Goal: Task Accomplishment & Management: Use online tool/utility

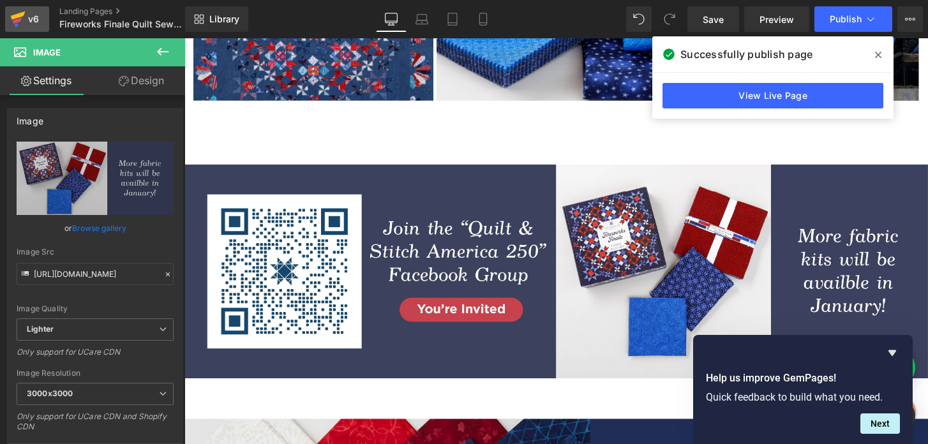
click at [11, 25] on icon at bounding box center [17, 19] width 15 height 32
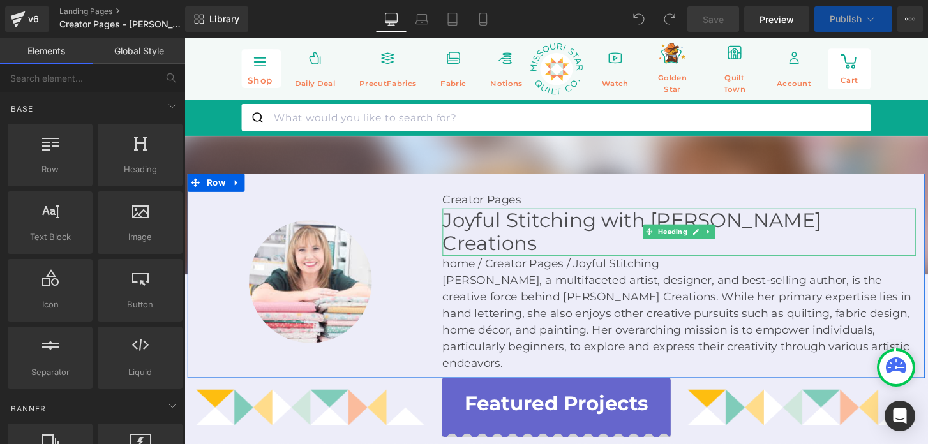
click at [506, 225] on h1 "Joyful Stitching with [PERSON_NAME] Creations" at bounding box center [697, 239] width 491 height 49
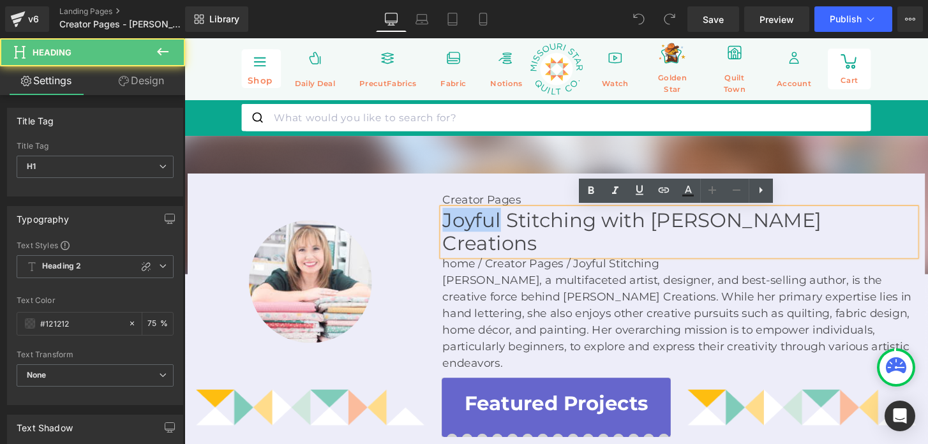
click at [506, 225] on h1 "Joyful Stitching with [PERSON_NAME] Creations" at bounding box center [697, 239] width 491 height 49
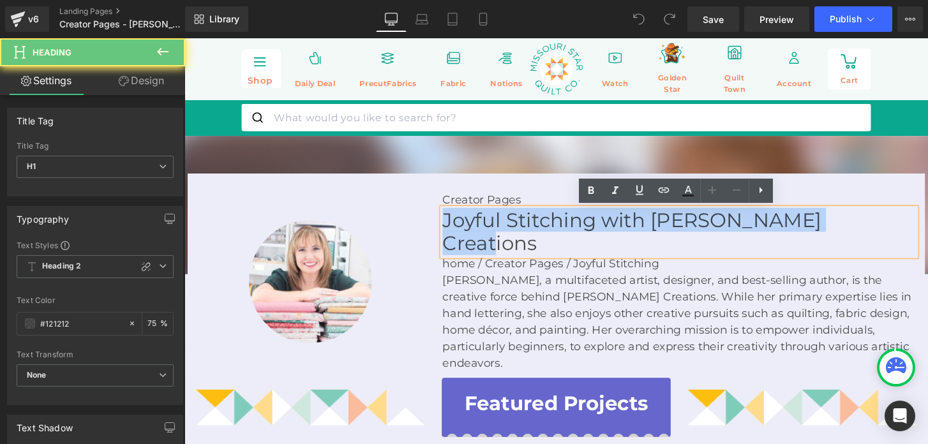
click at [506, 225] on h1 "Joyful Stitching with [PERSON_NAME] Creations" at bounding box center [697, 239] width 491 height 49
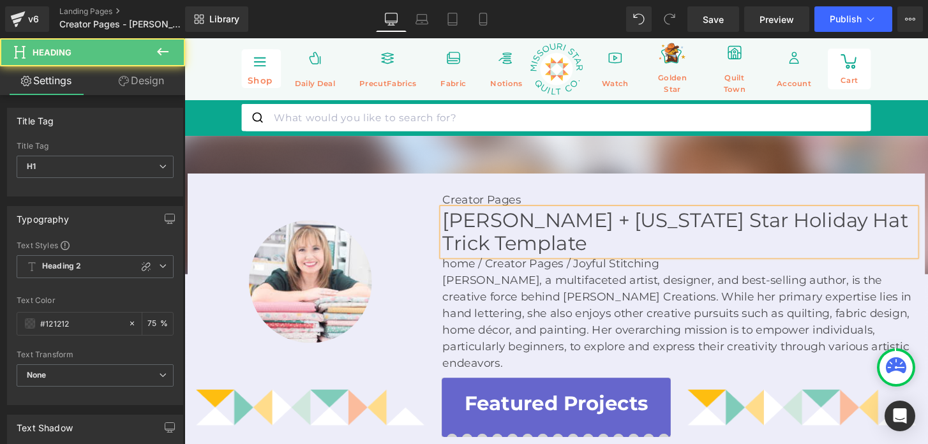
click at [573, 226] on h1 "Tami Jones + Missouri Star Holiday Hat Trick Template" at bounding box center [697, 239] width 491 height 49
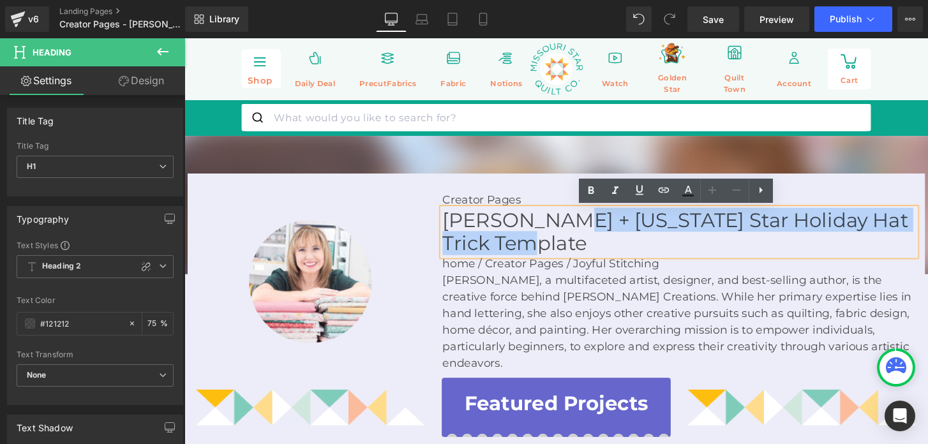
drag, startPoint x: 575, startPoint y: 227, endPoint x: 575, endPoint y: 256, distance: 29.4
click at [575, 256] on h1 "Tami Jones + Missouri Star Holiday Hat Trick Template" at bounding box center [697, 239] width 491 height 49
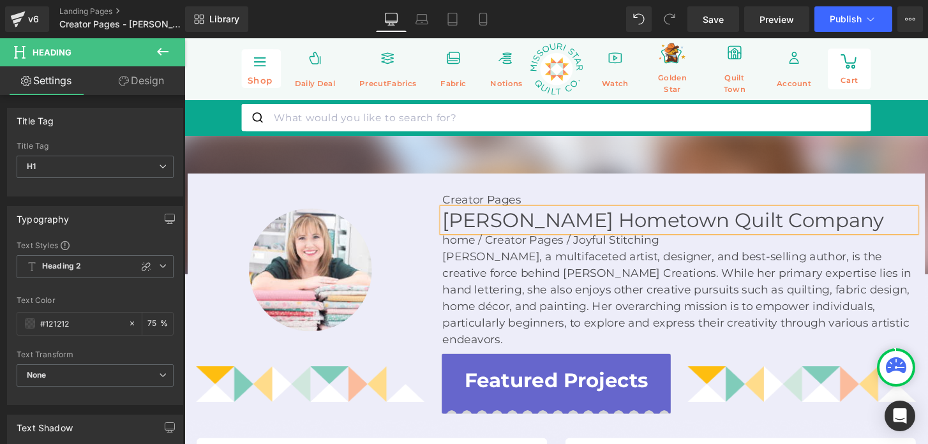
click at [560, 295] on p "[PERSON_NAME], a multifaceted artist, designer, and best-selling author, is the…" at bounding box center [697, 307] width 491 height 103
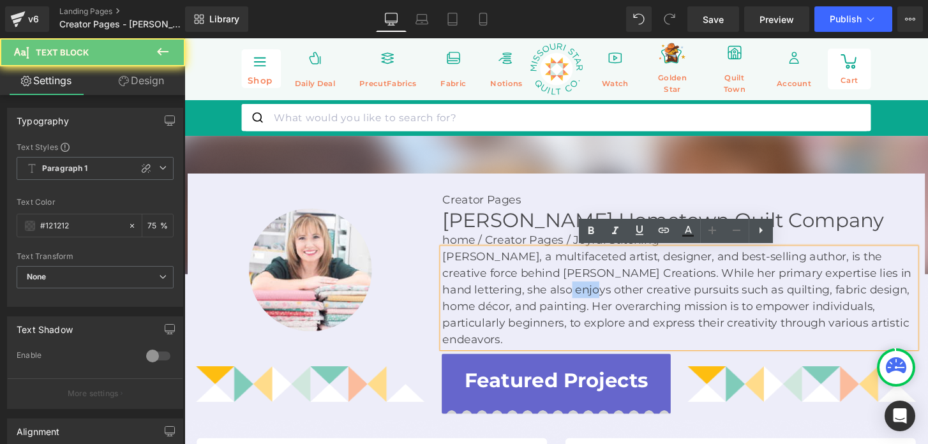
click at [560, 295] on p "[PERSON_NAME], a multifaceted artist, designer, and best-selling author, is the…" at bounding box center [697, 307] width 491 height 103
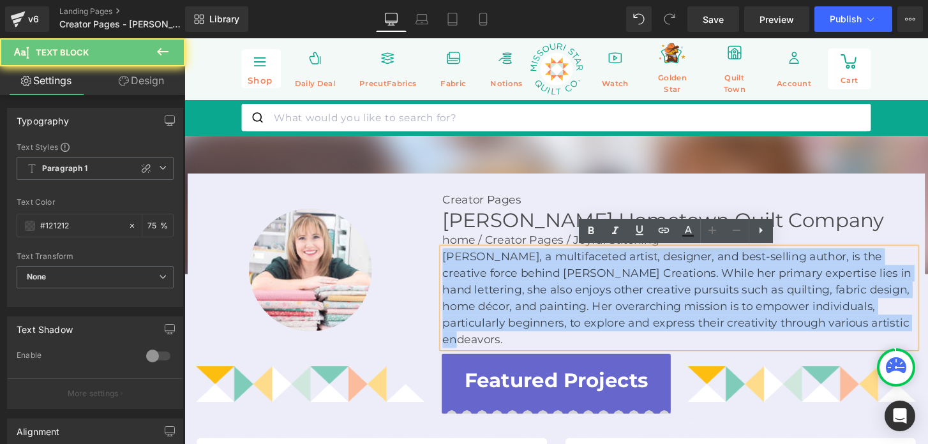
click at [560, 295] on p "[PERSON_NAME], a multifaceted artist, designer, and best-selling author, is the…" at bounding box center [697, 307] width 491 height 103
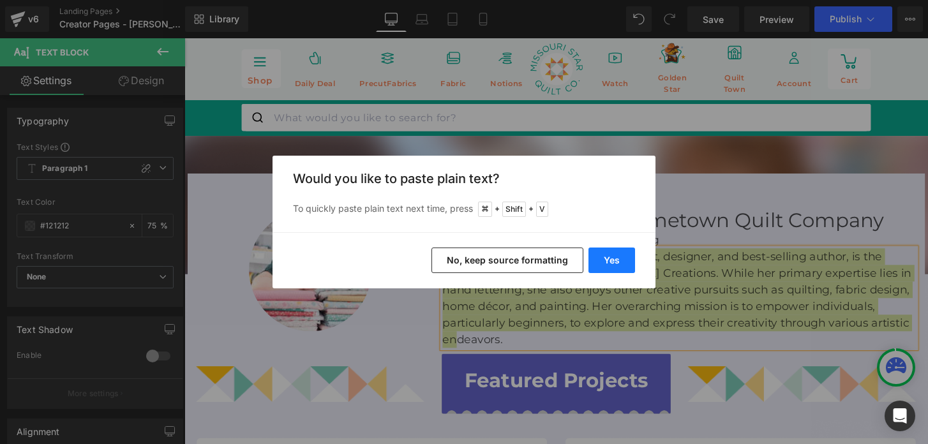
click at [595, 259] on button "Yes" at bounding box center [611, 261] width 47 height 26
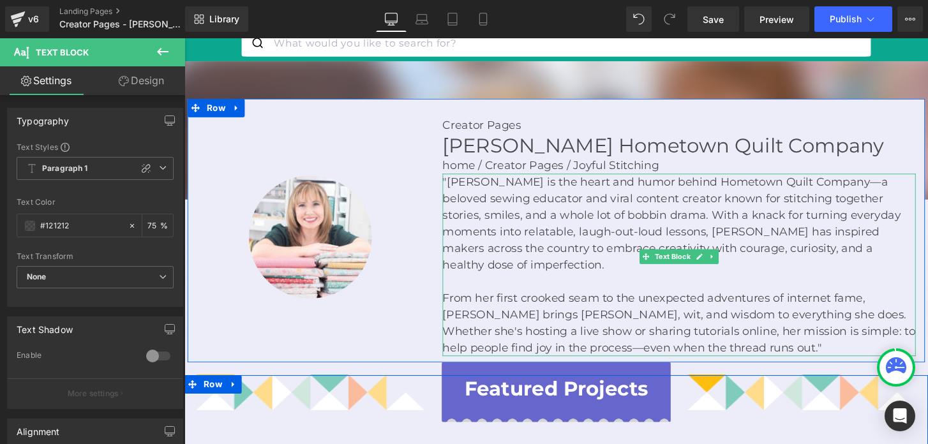
scroll to position [79, 0]
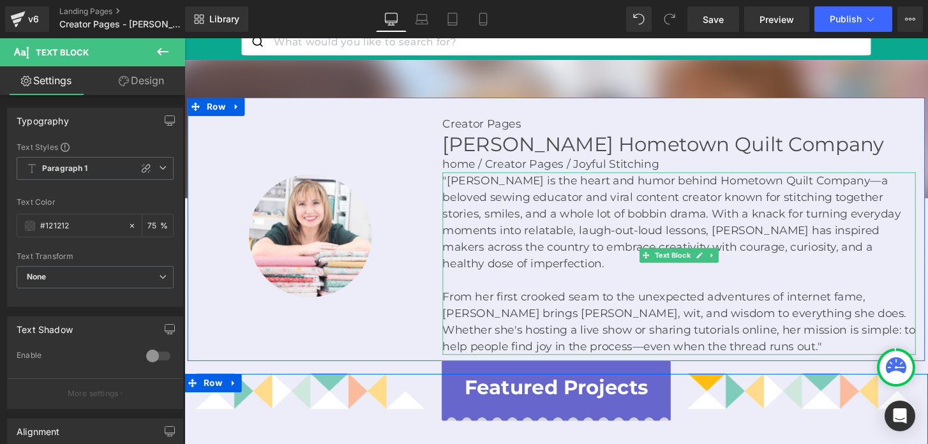
click at [579, 302] on p "From her first crooked seam to the unexpected adventures of internet fame, Tami…" at bounding box center [697, 332] width 491 height 69
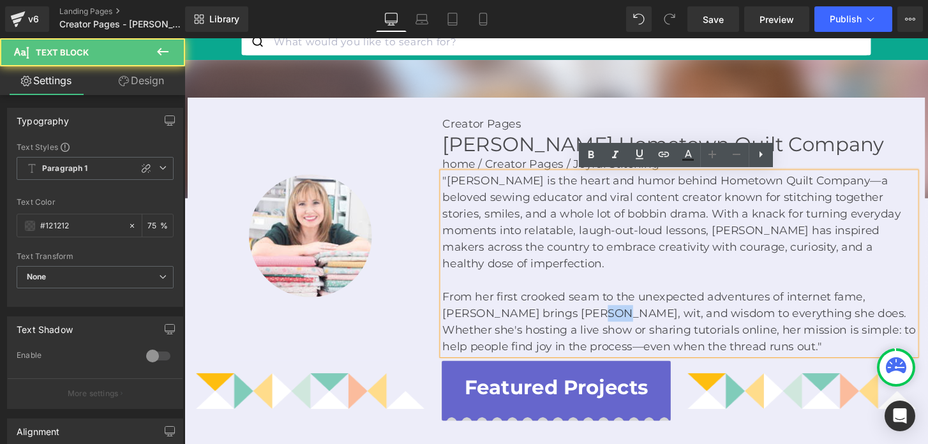
click at [579, 302] on p "From her first crooked seam to the unexpected adventures of internet fame, Tami…" at bounding box center [697, 332] width 491 height 69
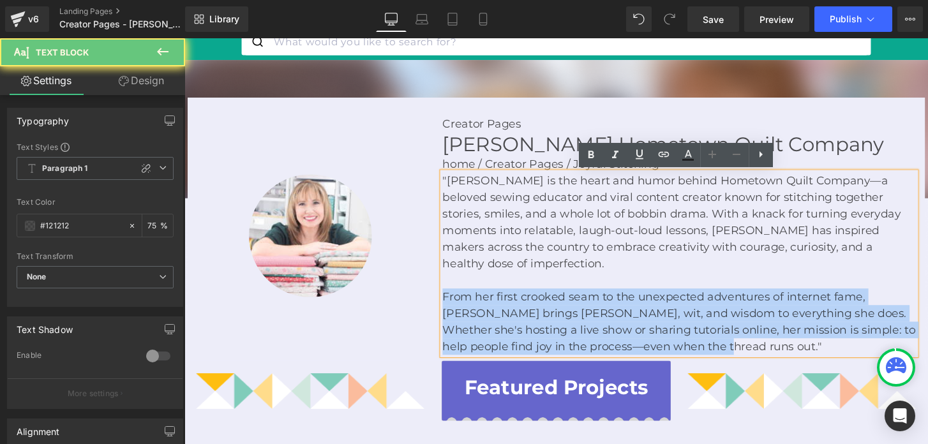
click at [579, 302] on p "From her first crooked seam to the unexpected adventures of internet fame, Tami…" at bounding box center [697, 332] width 491 height 69
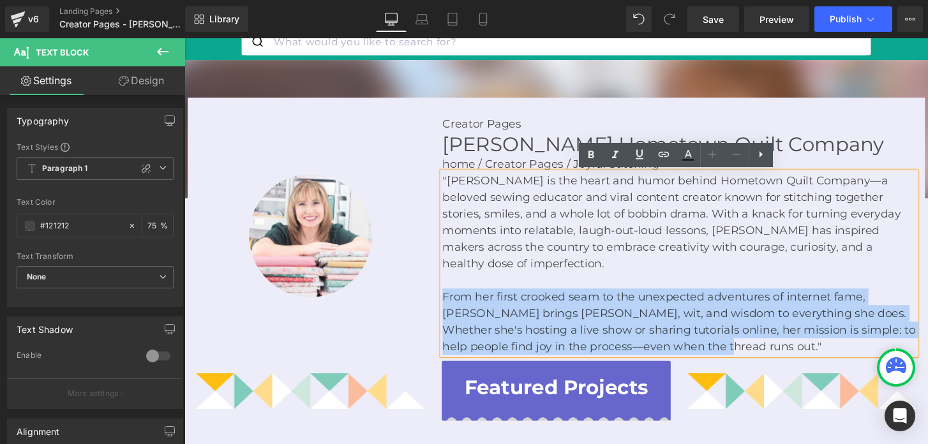
click at [401, 108] on div "Image Creator Pages Text Block Tami Jones Hometown Quilt Company Heading home /…" at bounding box center [571, 237] width 766 height 274
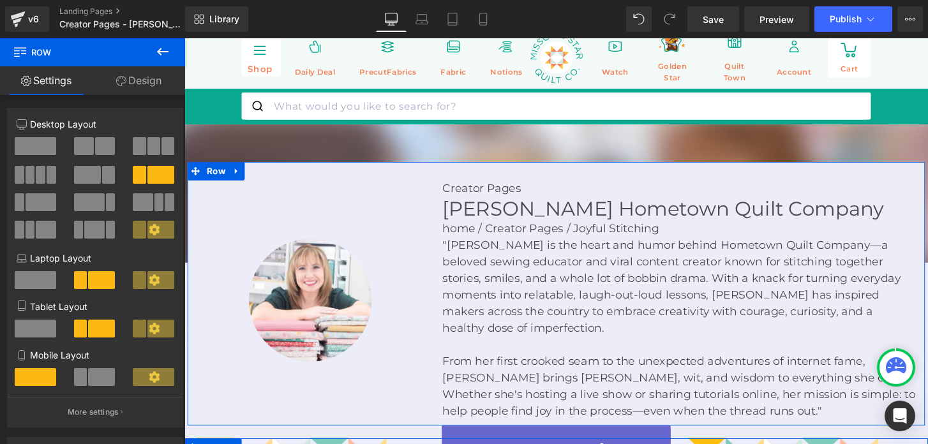
scroll to position [0, 0]
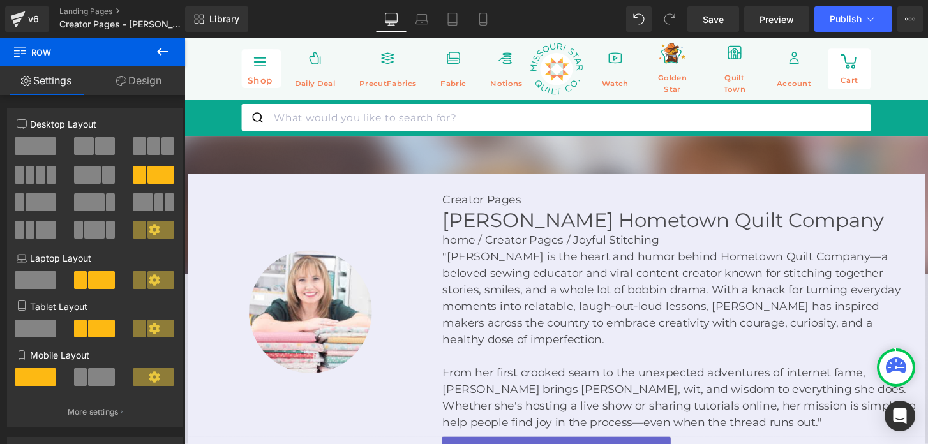
click at [389, 163] on img at bounding box center [570, 300] width 772 height 320
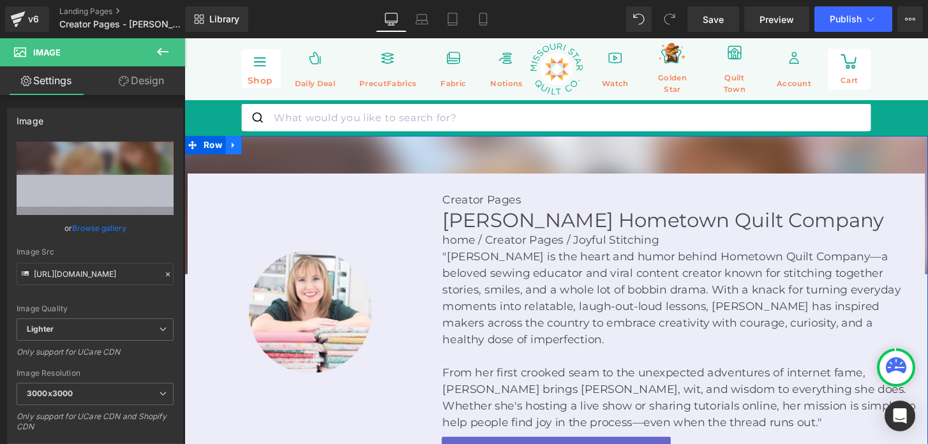
click at [234, 148] on icon at bounding box center [235, 150] width 3 height 6
click at [266, 147] on icon at bounding box center [268, 149] width 9 height 10
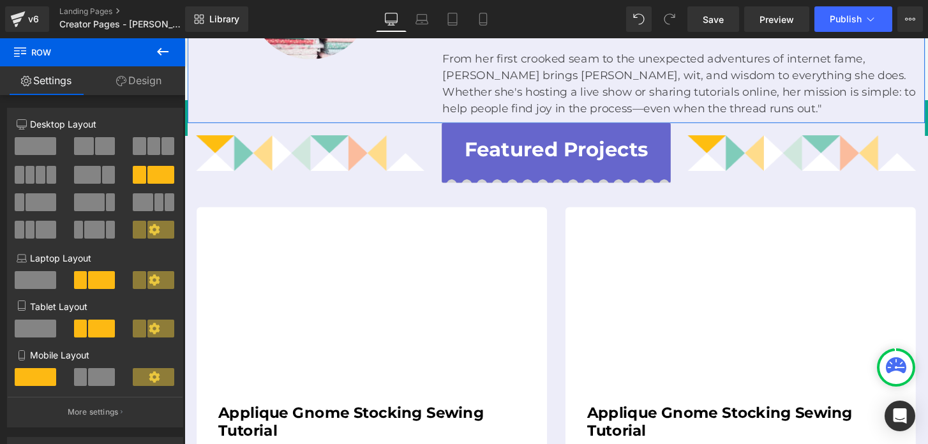
click at [152, 78] on link "Design" at bounding box center [139, 80] width 93 height 29
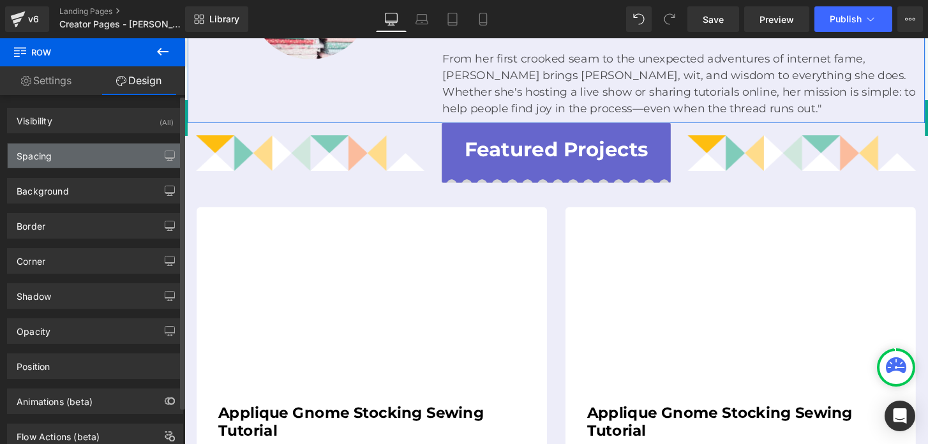
click at [121, 153] on div "Spacing" at bounding box center [95, 156] width 175 height 24
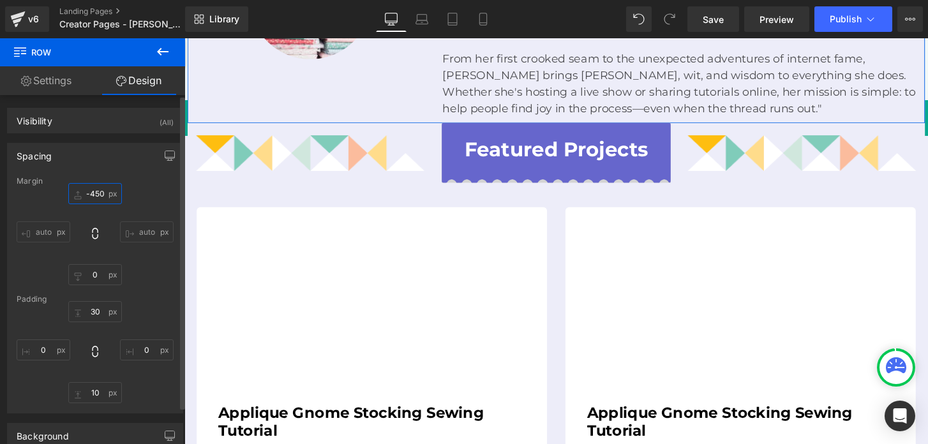
click at [92, 197] on input "-450" at bounding box center [95, 193] width 54 height 21
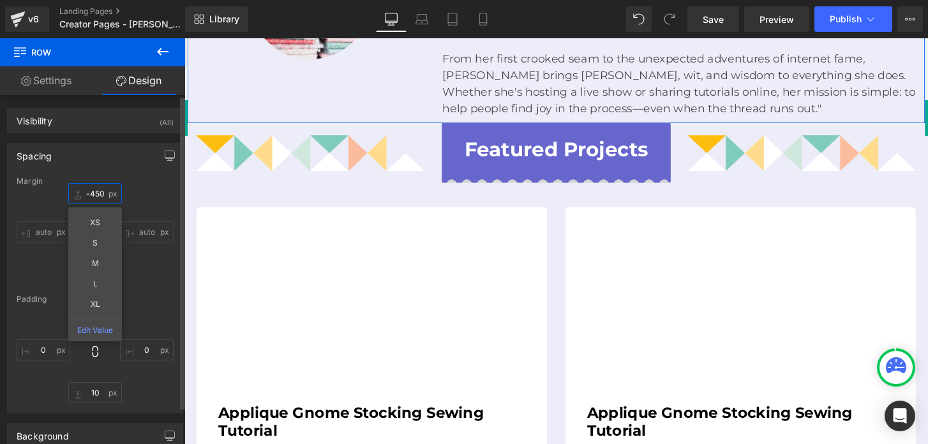
type input "0"
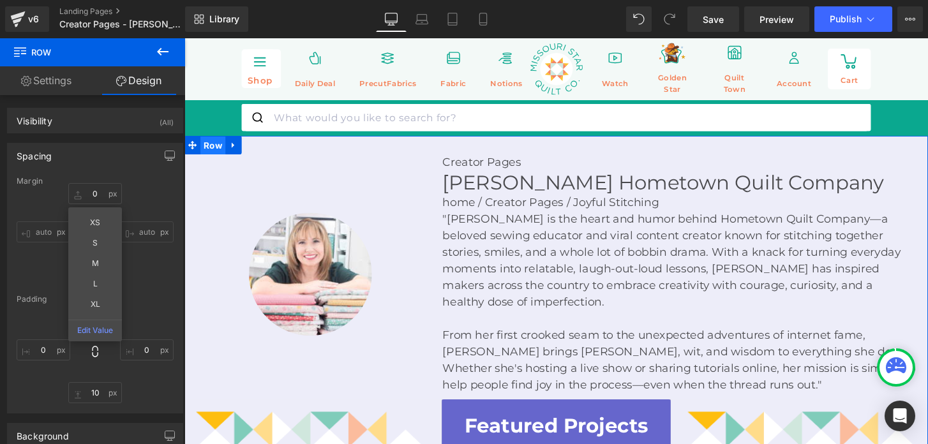
click at [212, 148] on span "Row" at bounding box center [214, 149] width 26 height 19
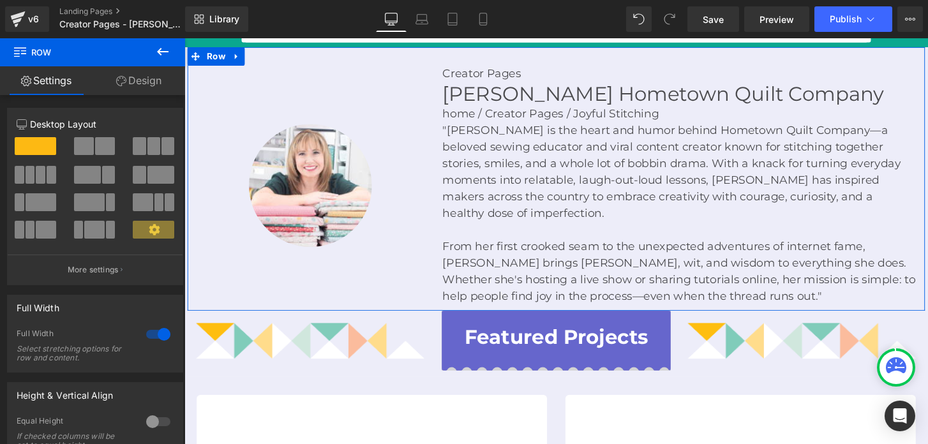
scroll to position [85, 0]
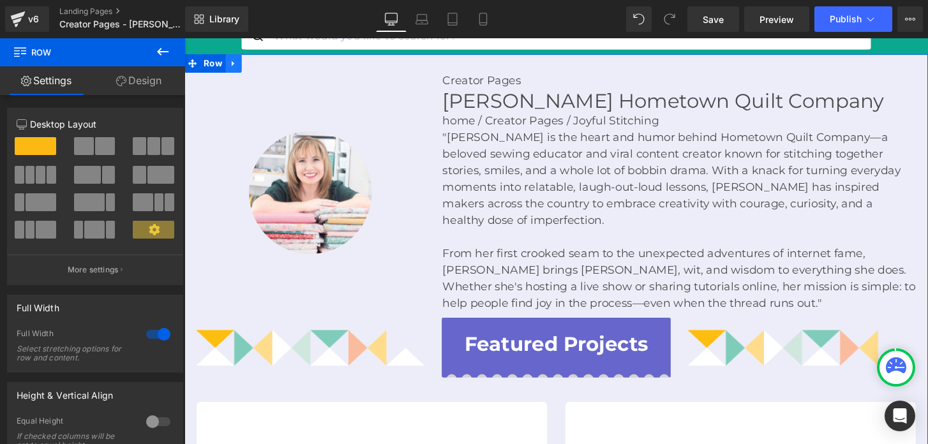
click at [234, 63] on icon at bounding box center [235, 65] width 3 height 6
click at [234, 106] on div "Image" at bounding box center [315, 198] width 255 height 248
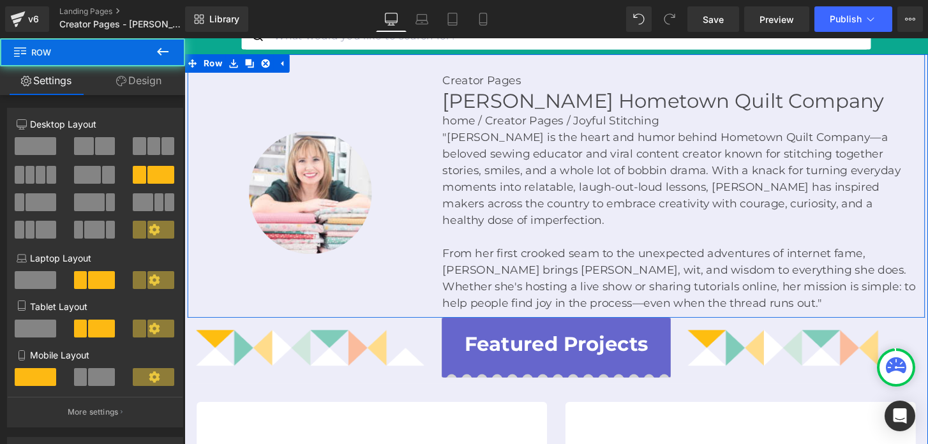
click at [256, 115] on div "Image" at bounding box center [315, 198] width 255 height 248
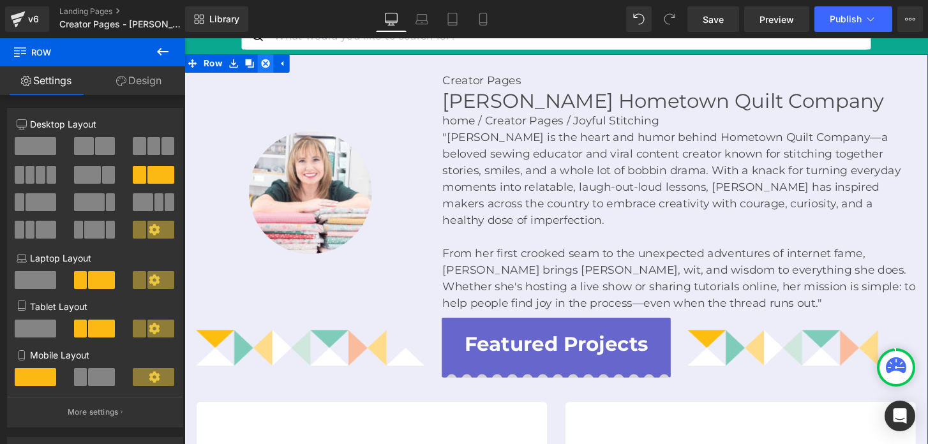
click at [266, 67] on icon at bounding box center [268, 64] width 9 height 9
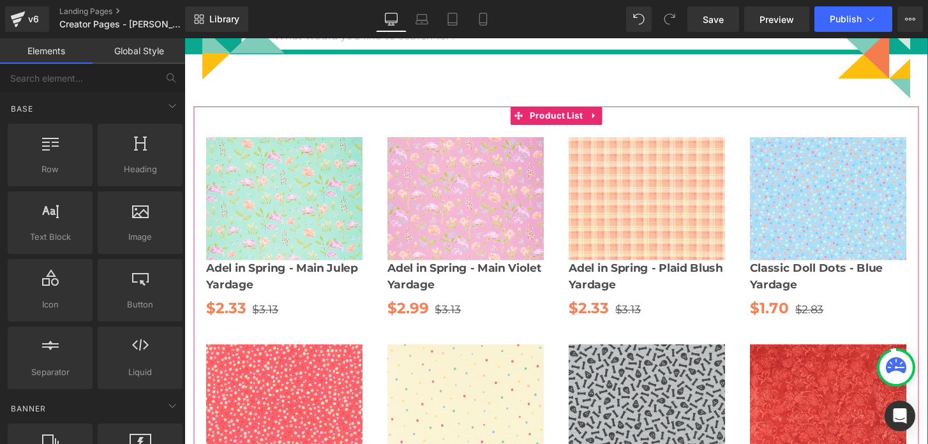
scroll to position [0, 0]
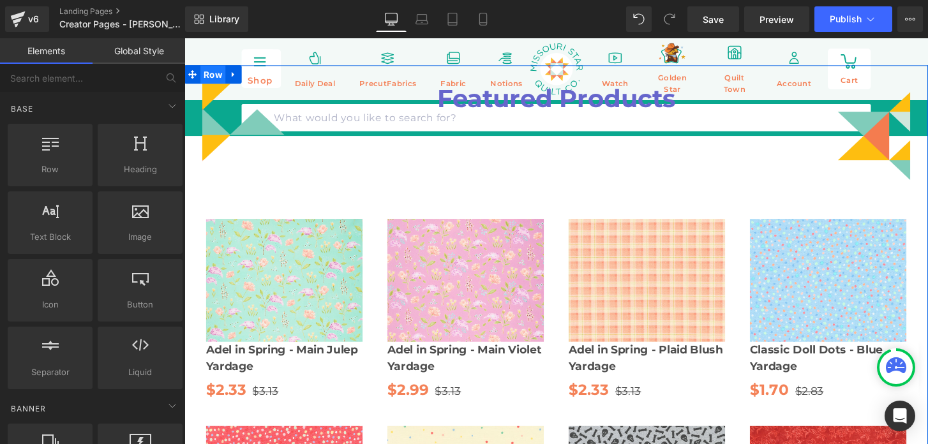
click at [219, 75] on span "Row" at bounding box center [214, 75] width 26 height 19
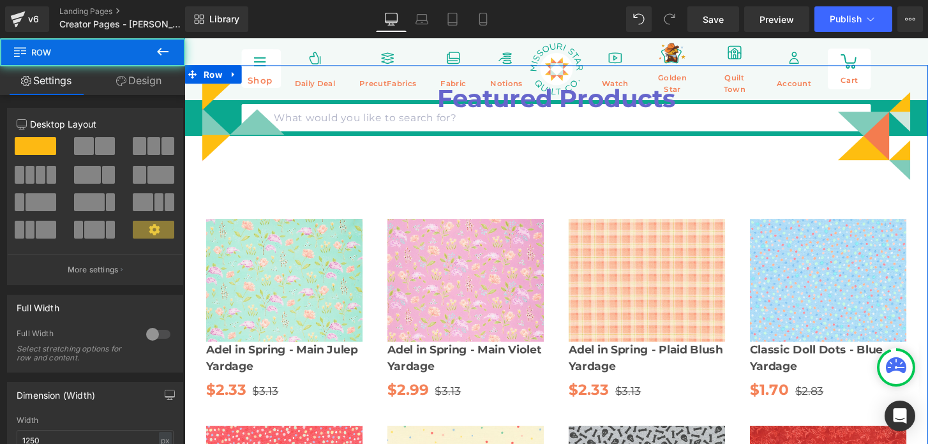
click at [145, 80] on link "Design" at bounding box center [139, 80] width 93 height 29
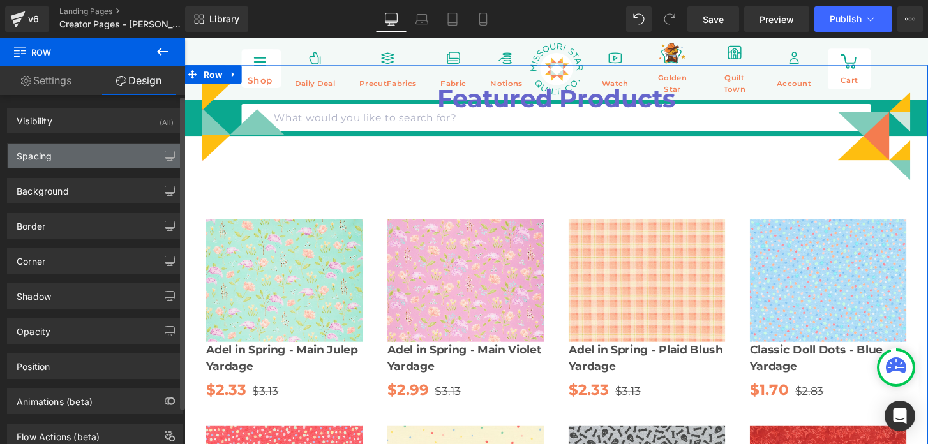
click at [86, 160] on div "Spacing" at bounding box center [95, 156] width 175 height 24
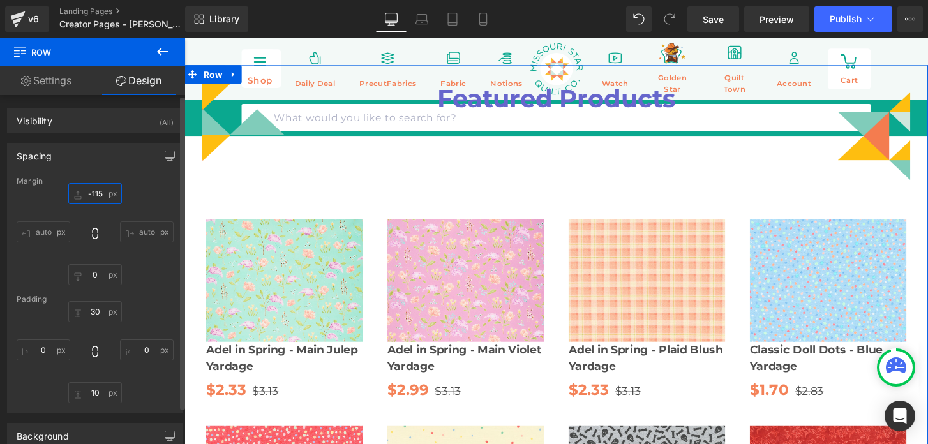
click at [91, 195] on input "-115" at bounding box center [95, 193] width 54 height 21
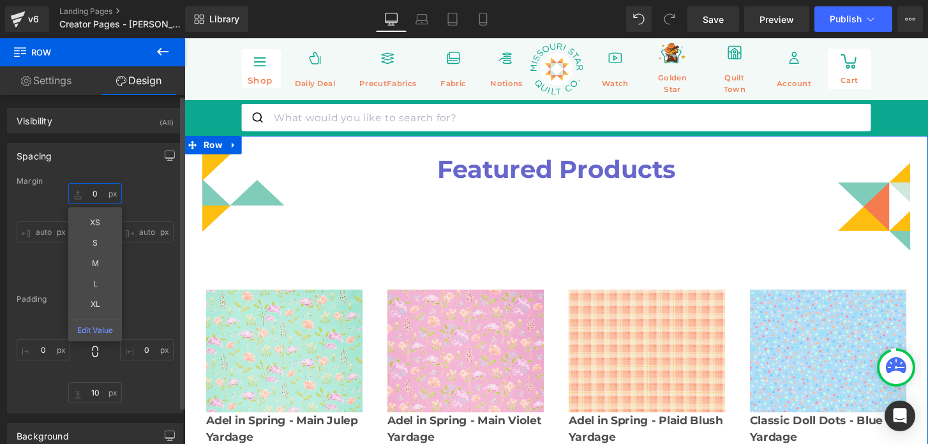
type input "0"
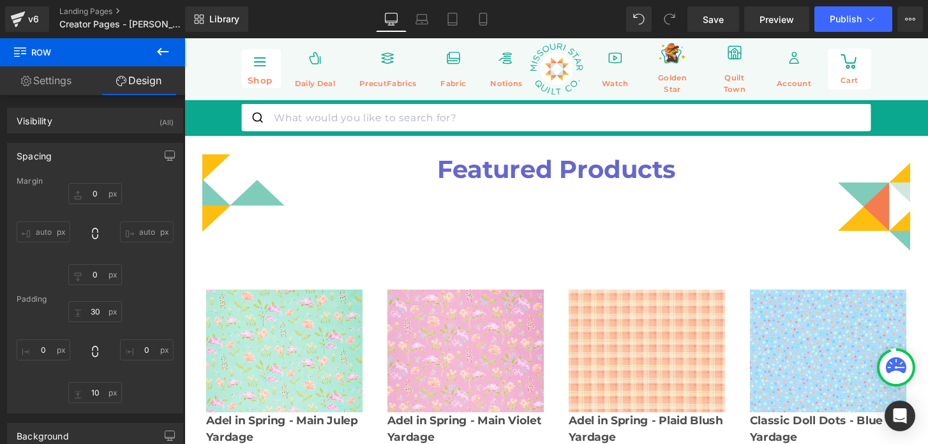
click at [163, 44] on icon at bounding box center [162, 51] width 15 height 15
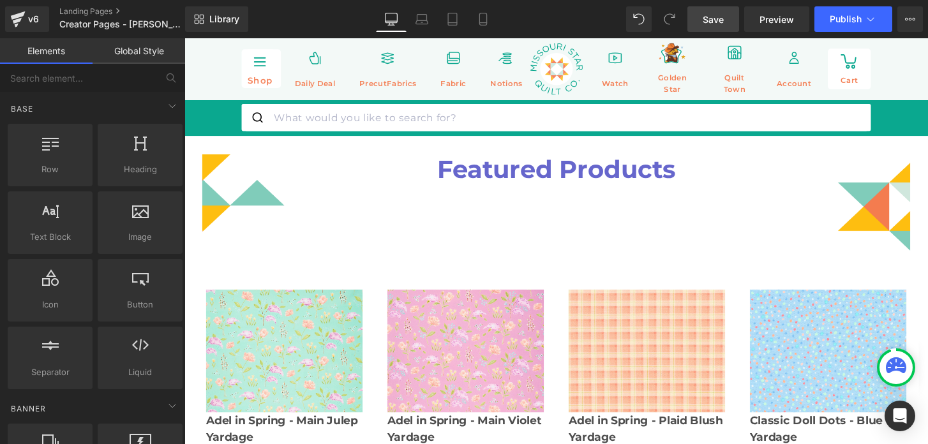
click at [712, 20] on span "Save" at bounding box center [712, 19] width 21 height 13
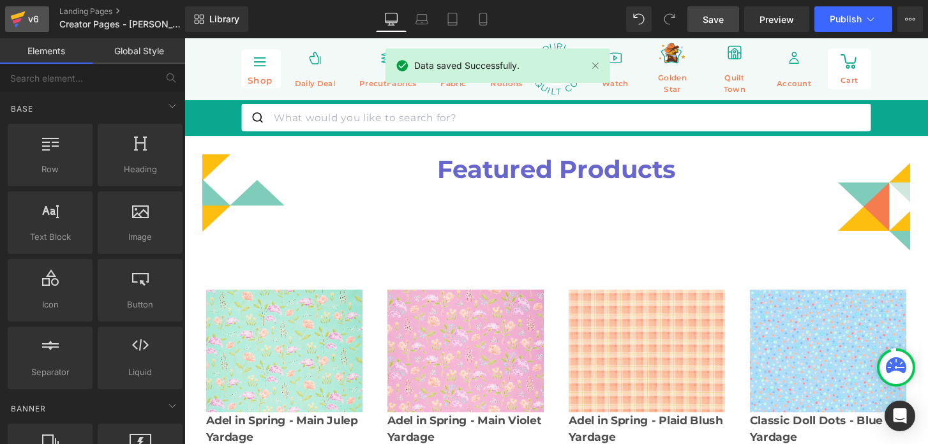
click at [33, 20] on div "v6" at bounding box center [34, 19] width 16 height 17
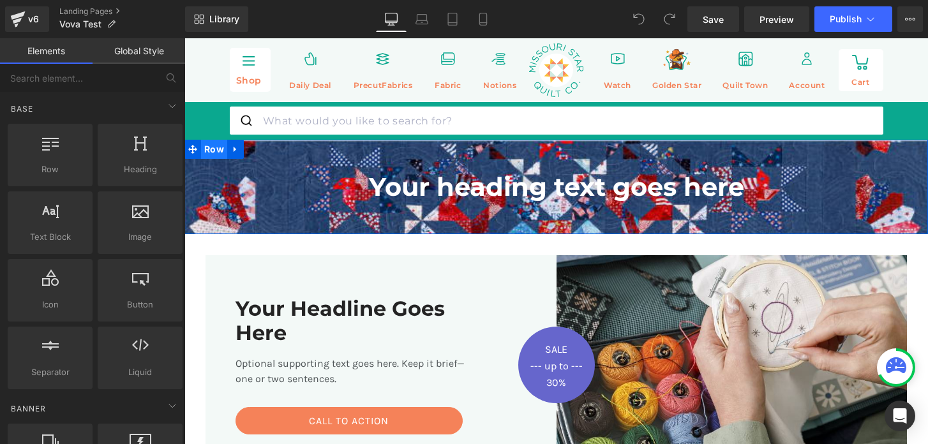
click at [212, 151] on span "Row" at bounding box center [214, 149] width 26 height 19
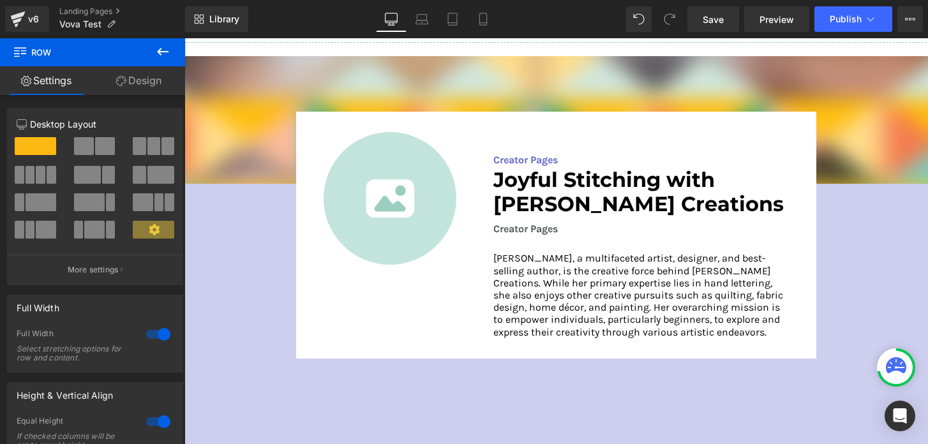
scroll to position [1891, 0]
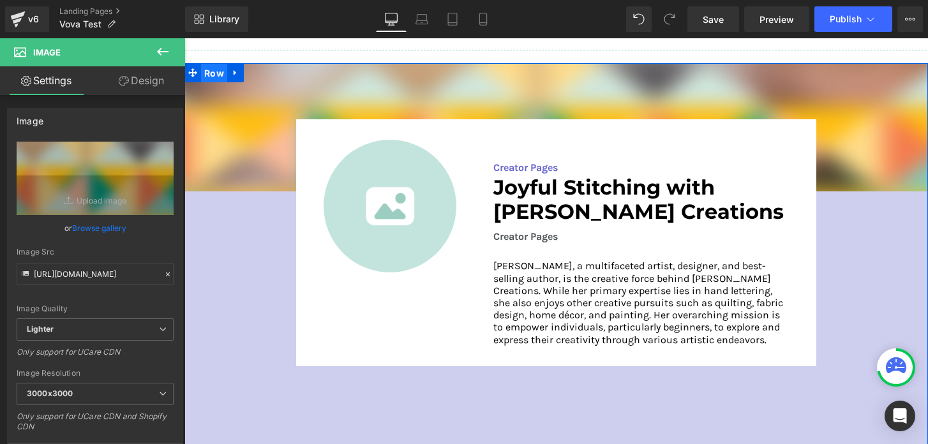
click at [215, 72] on span "Row" at bounding box center [214, 73] width 26 height 19
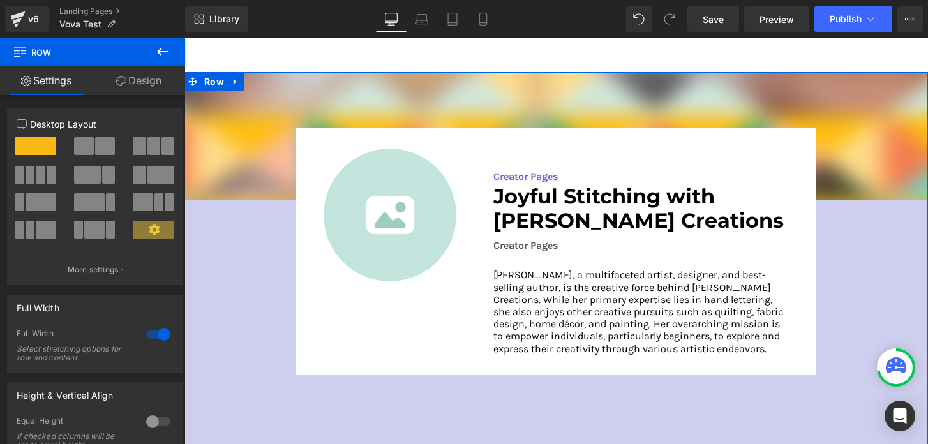
scroll to position [1882, 0]
click at [234, 80] on icon at bounding box center [235, 82] width 3 height 6
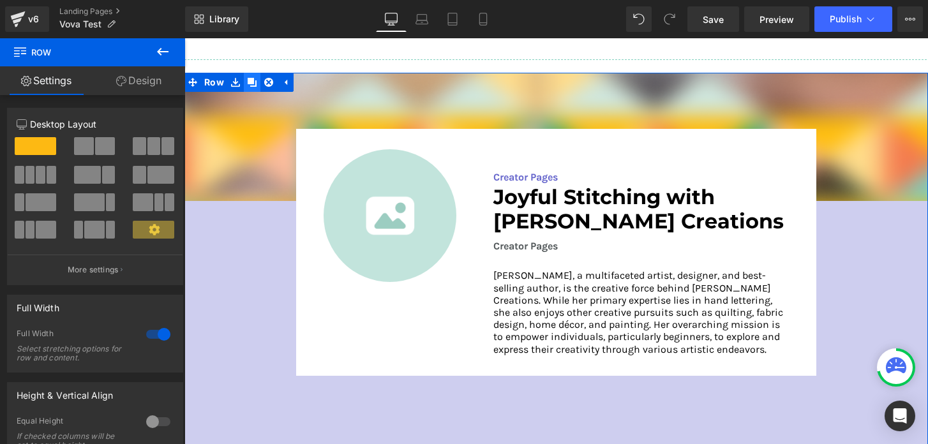
click at [253, 84] on icon at bounding box center [252, 82] width 9 height 10
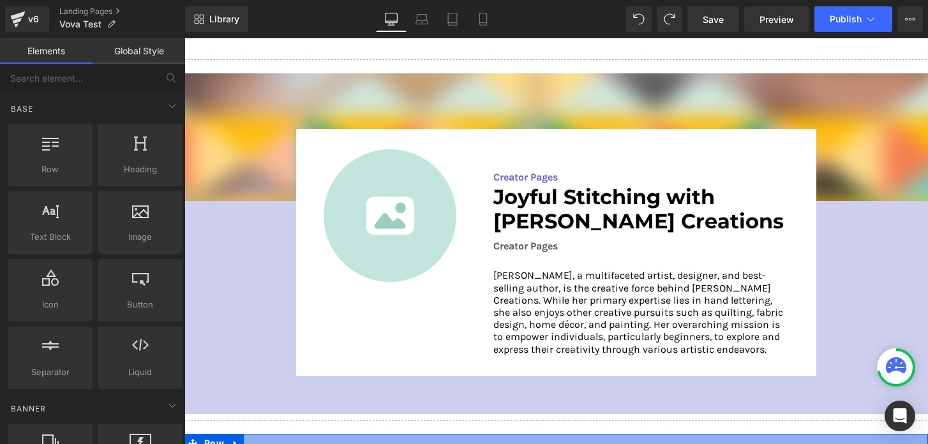
scroll to position [1817, 0]
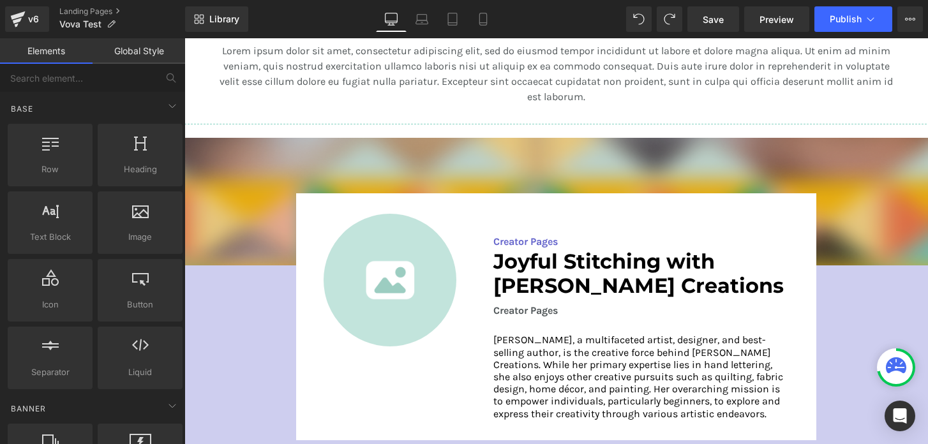
click at [241, 149] on div "Image Image Creator Pages Text Block Joyful Stitching with [PERSON_NAME] Creati…" at bounding box center [555, 317] width 743 height 361
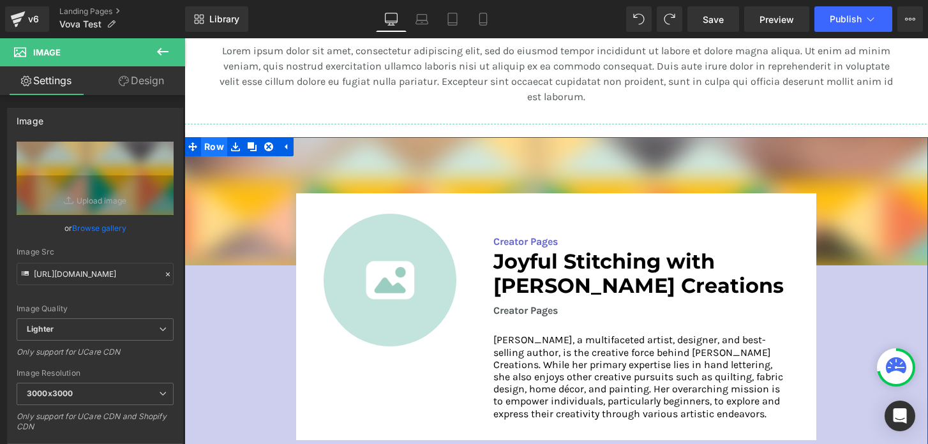
click at [215, 147] on span "Row" at bounding box center [214, 146] width 26 height 19
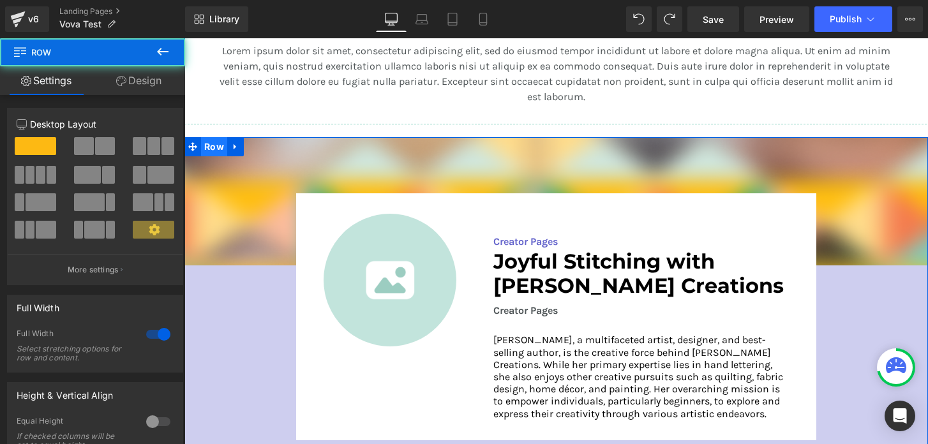
click at [216, 145] on span "Row" at bounding box center [214, 146] width 26 height 19
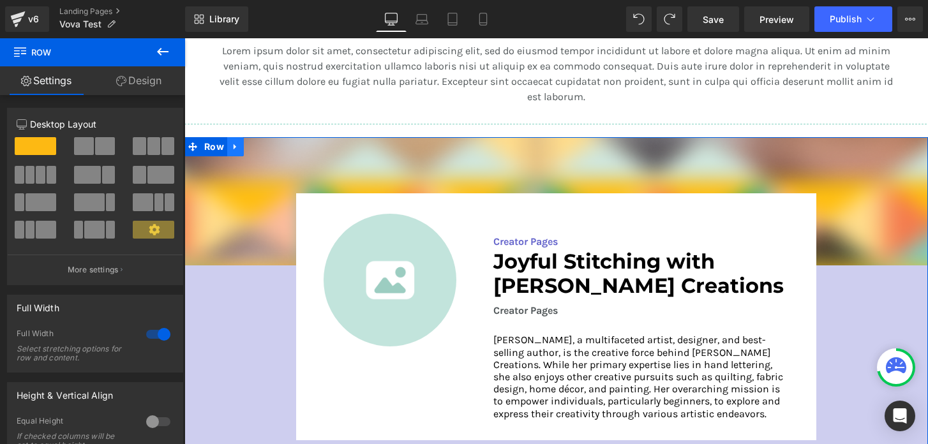
click at [232, 145] on icon at bounding box center [235, 147] width 9 height 10
click at [235, 148] on icon at bounding box center [235, 147] width 9 height 10
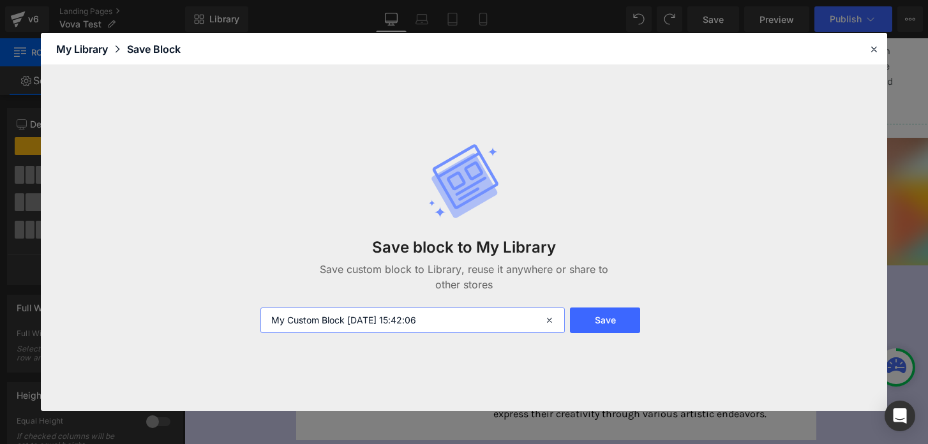
click at [378, 318] on input "My Custom Block [DATE] 15:42:06" at bounding box center [412, 321] width 304 height 26
type input "Creator Page Header"
click at [610, 328] on button "Save" at bounding box center [605, 321] width 71 height 26
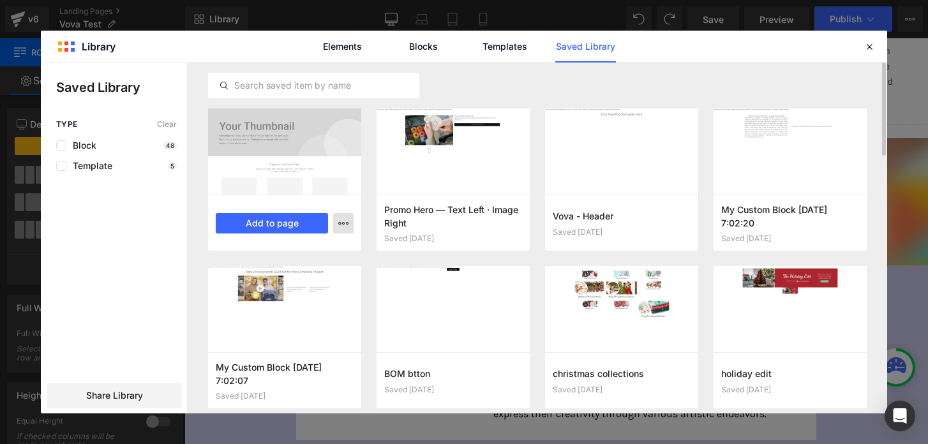
click at [341, 219] on icon "button" at bounding box center [343, 223] width 10 height 10
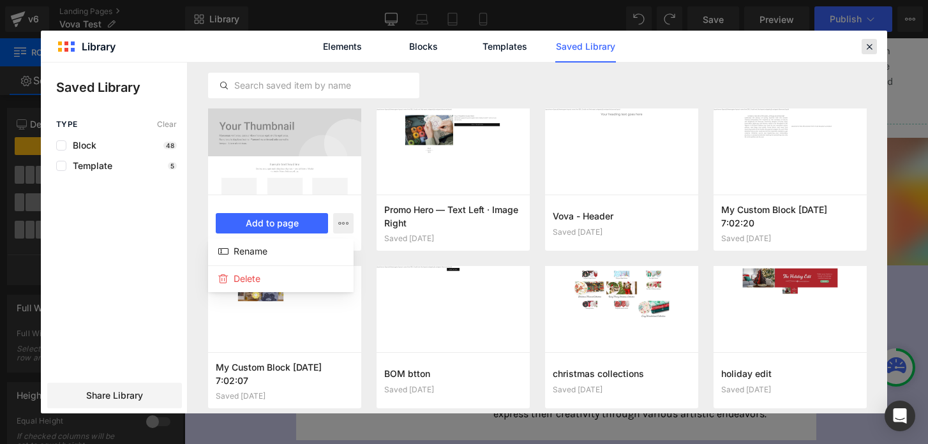
click at [867, 47] on icon at bounding box center [868, 46] width 11 height 11
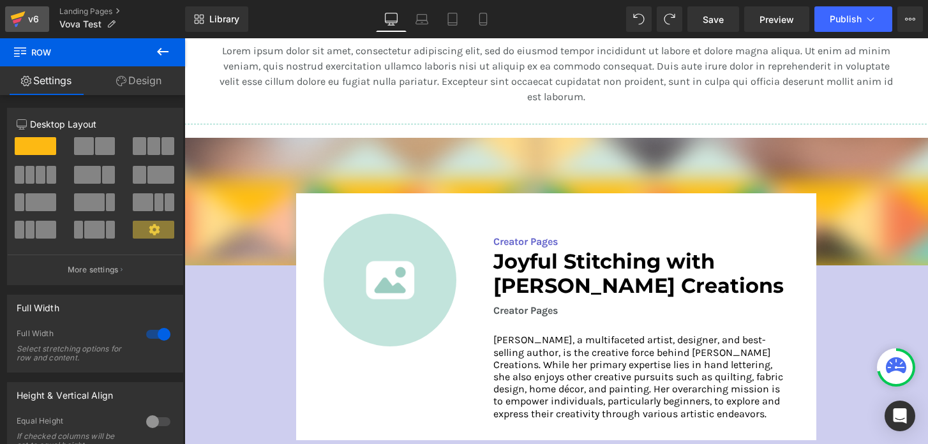
click at [24, 21] on icon at bounding box center [17, 19] width 15 height 32
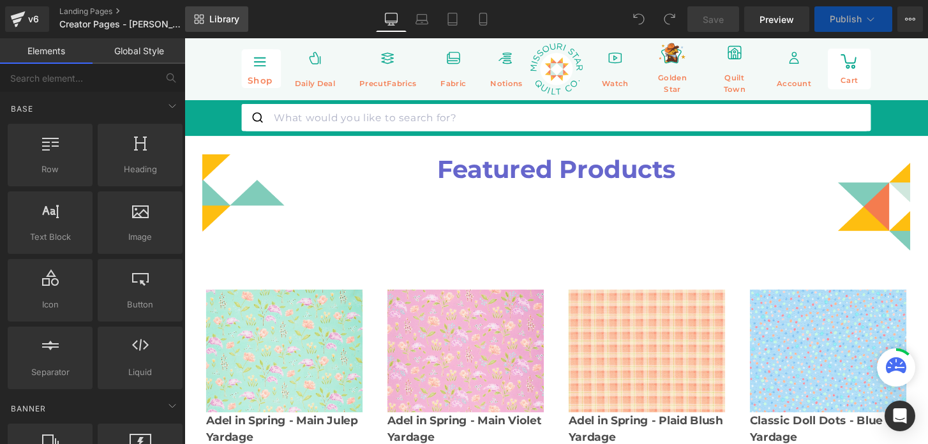
click at [211, 11] on link "Library" at bounding box center [216, 19] width 63 height 26
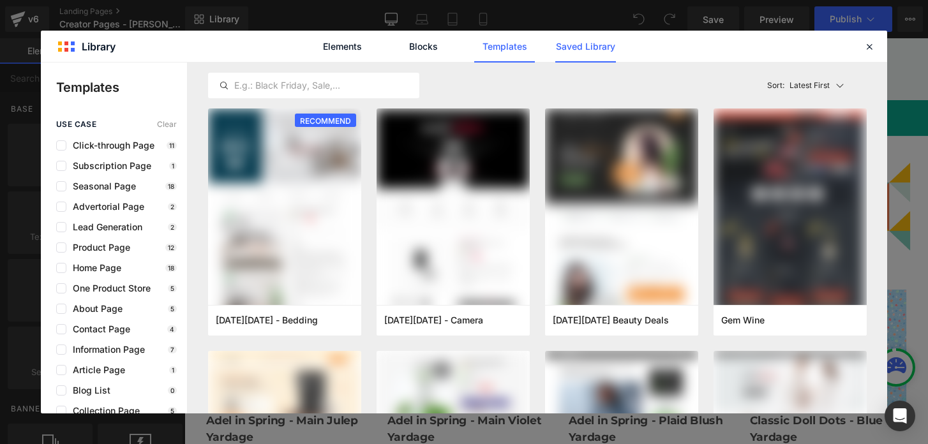
click at [563, 45] on link "Saved Library" at bounding box center [585, 47] width 61 height 32
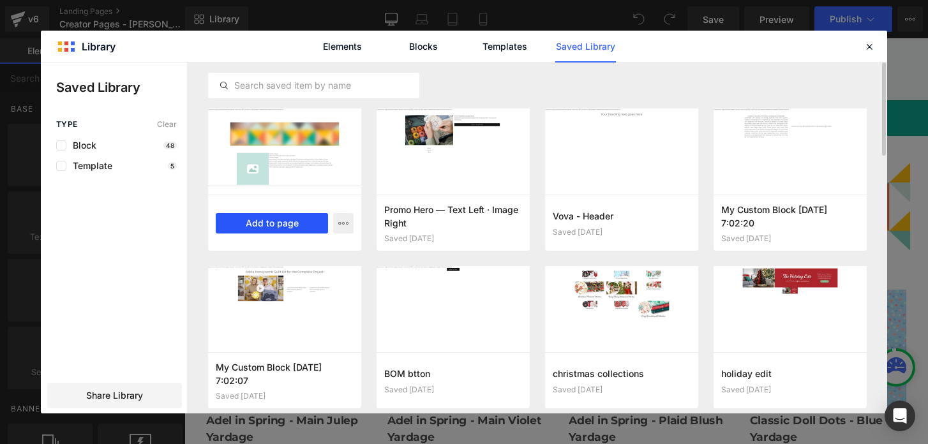
click at [279, 225] on button "Add to page" at bounding box center [272, 223] width 112 height 20
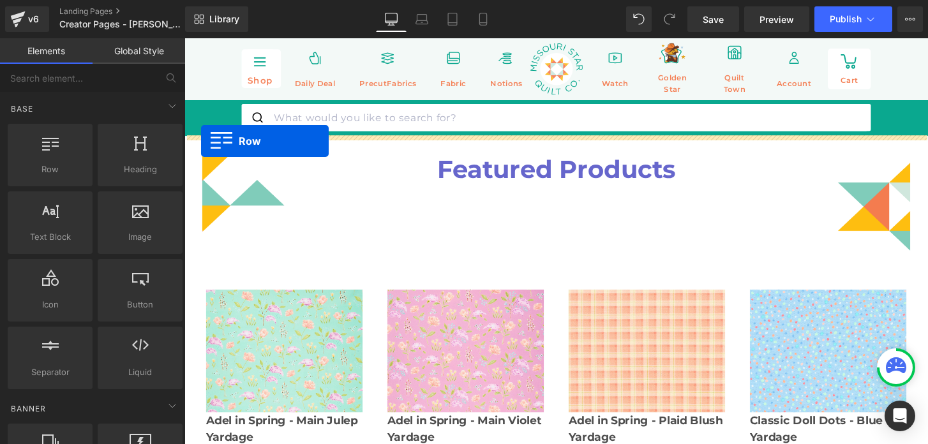
drag, startPoint x: 193, startPoint y: 112, endPoint x: 202, endPoint y: 145, distance: 33.7
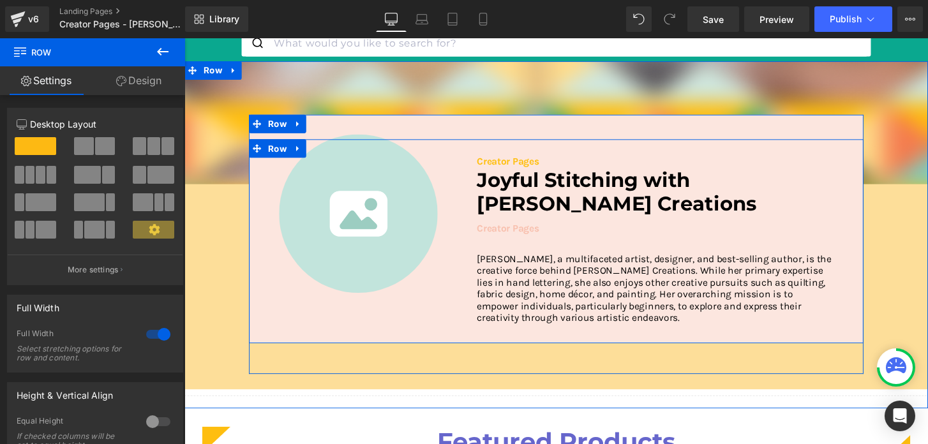
scroll to position [124, 0]
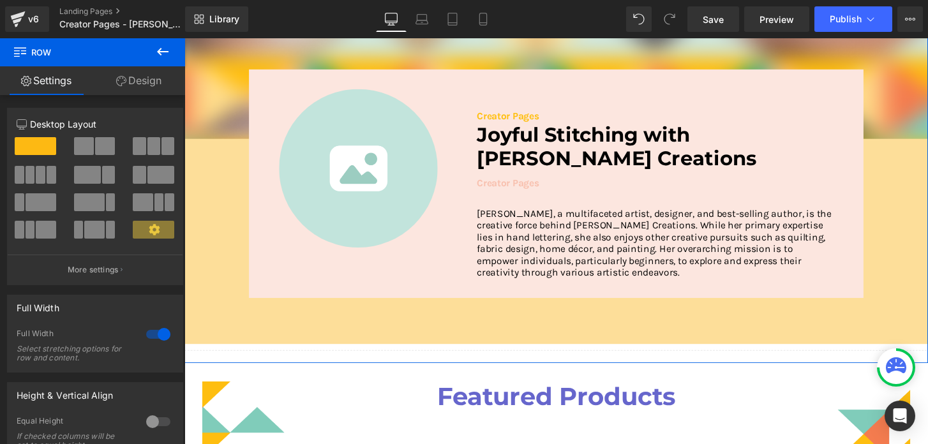
click at [132, 81] on link "Design" at bounding box center [139, 80] width 93 height 29
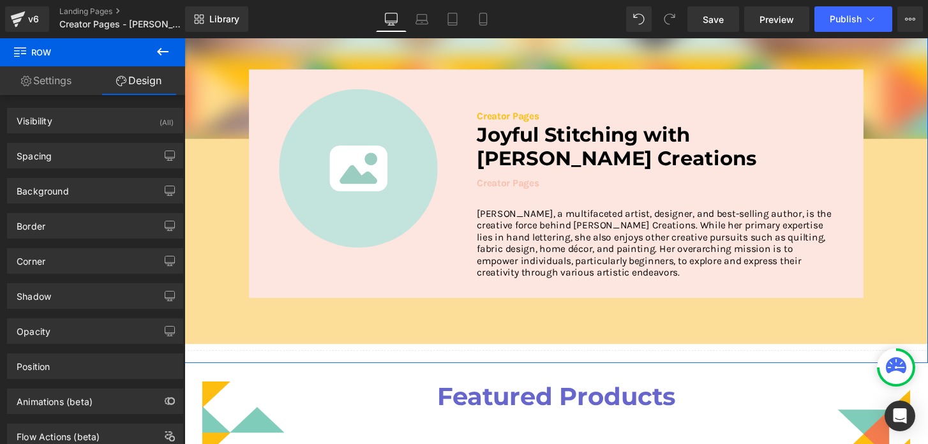
click at [64, 82] on link "Settings" at bounding box center [46, 80] width 93 height 29
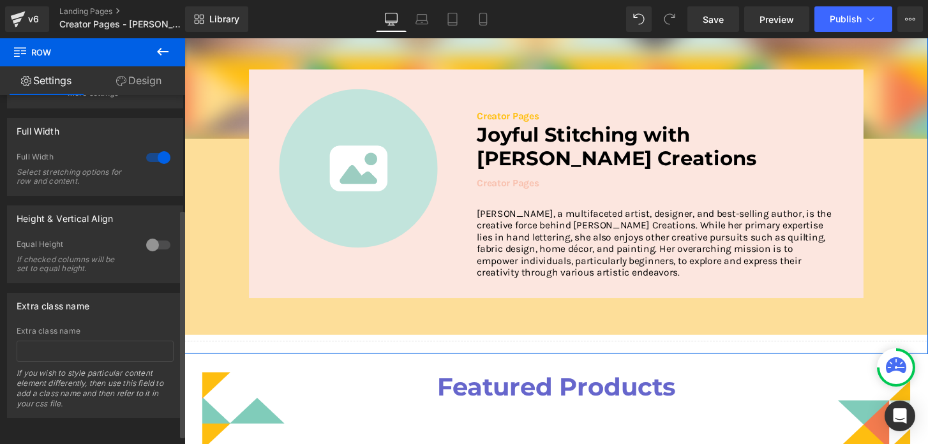
scroll to position [0, 0]
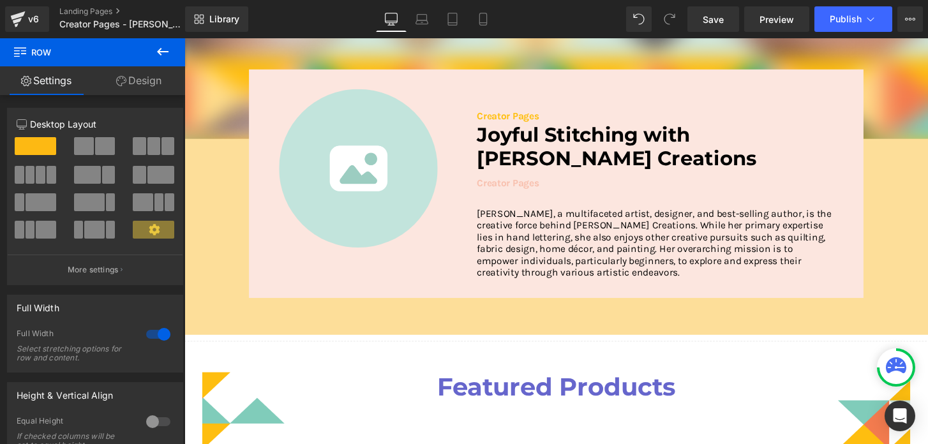
click at [159, 49] on icon at bounding box center [162, 51] width 15 height 15
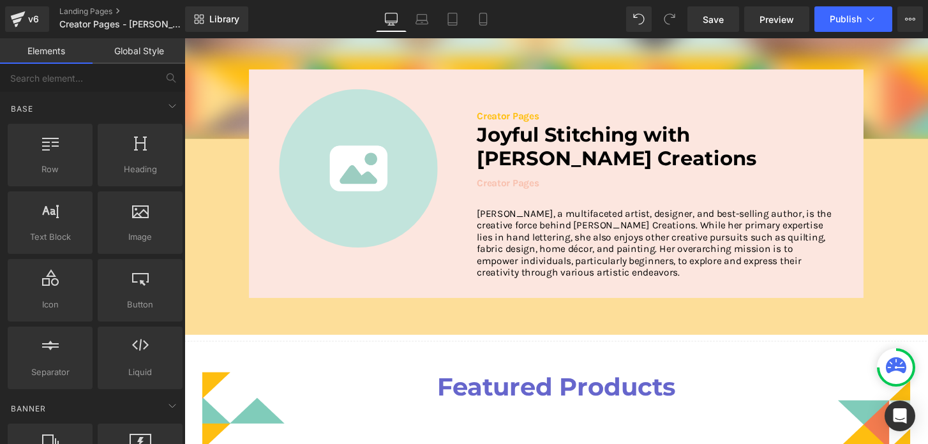
click at [124, 48] on link "Global Style" at bounding box center [139, 51] width 93 height 26
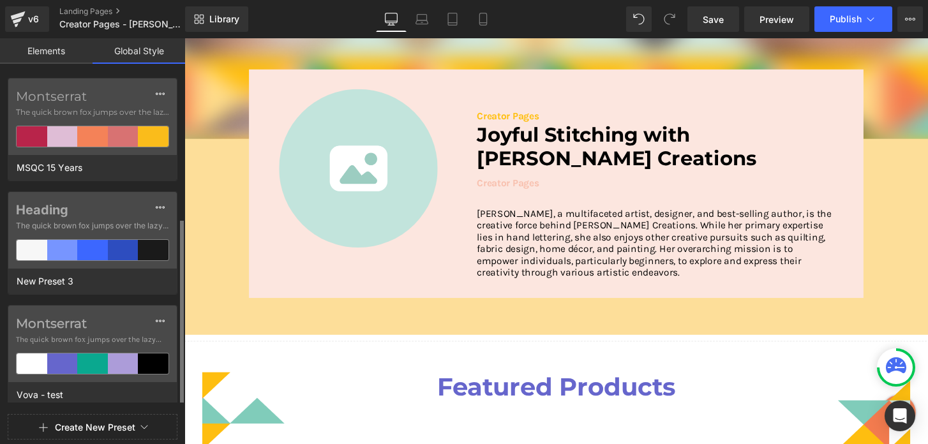
scroll to position [234, 0]
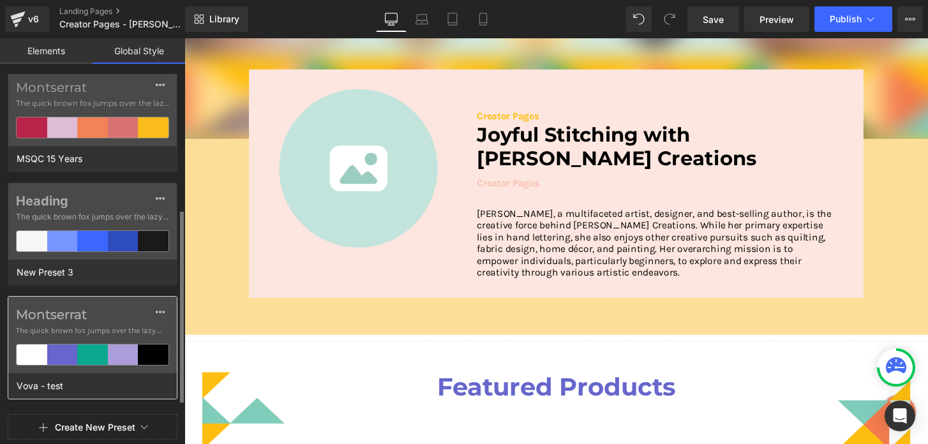
click at [93, 303] on div "Montserrat The quick brown fox jumps over the lazy..." at bounding box center [92, 335] width 168 height 77
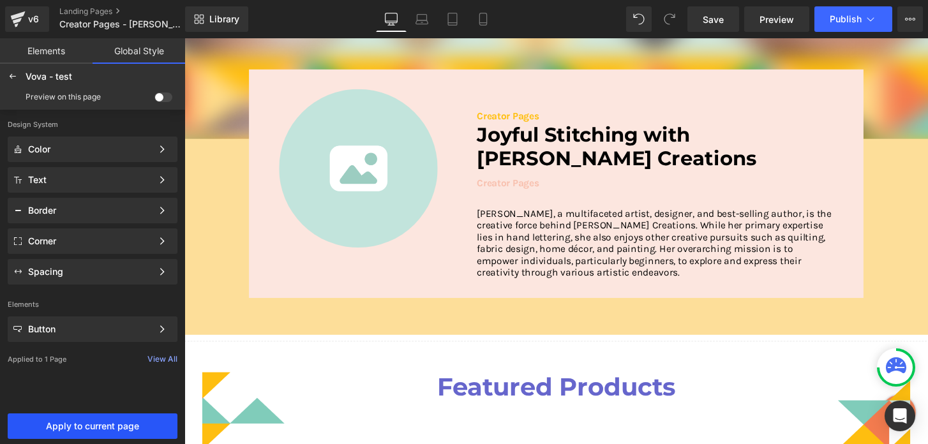
click at [95, 420] on button "Apply to current page" at bounding box center [93, 426] width 170 height 26
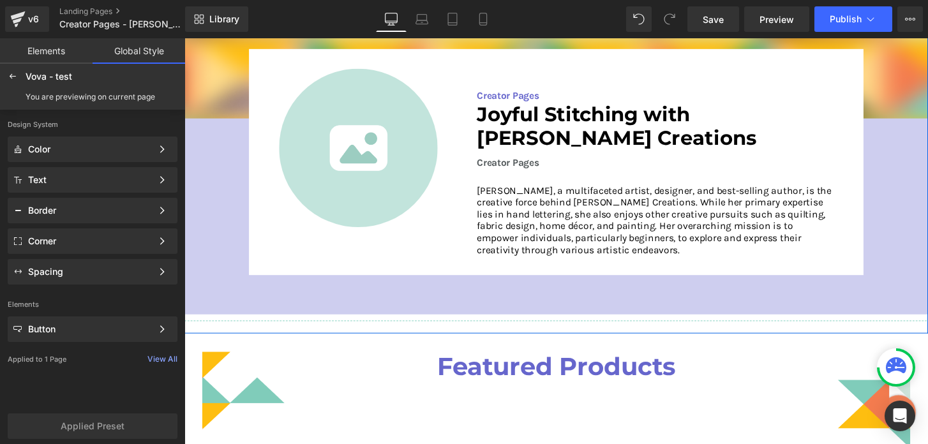
scroll to position [140, 0]
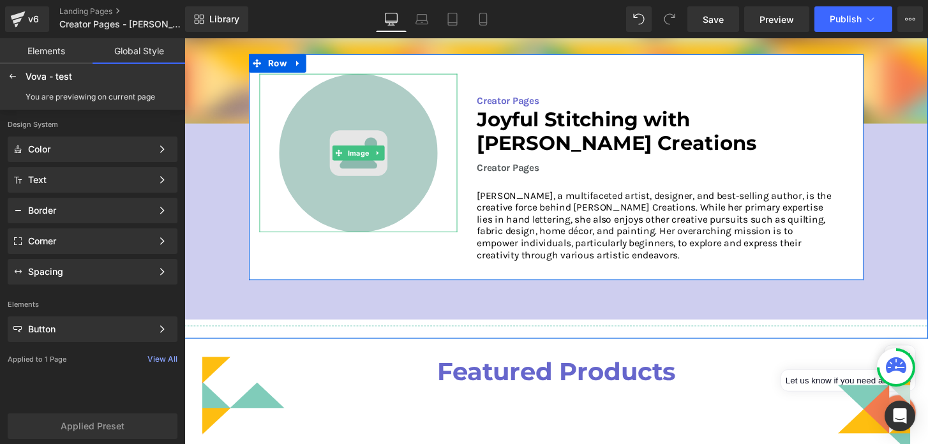
click at [368, 185] on img at bounding box center [365, 157] width 165 height 165
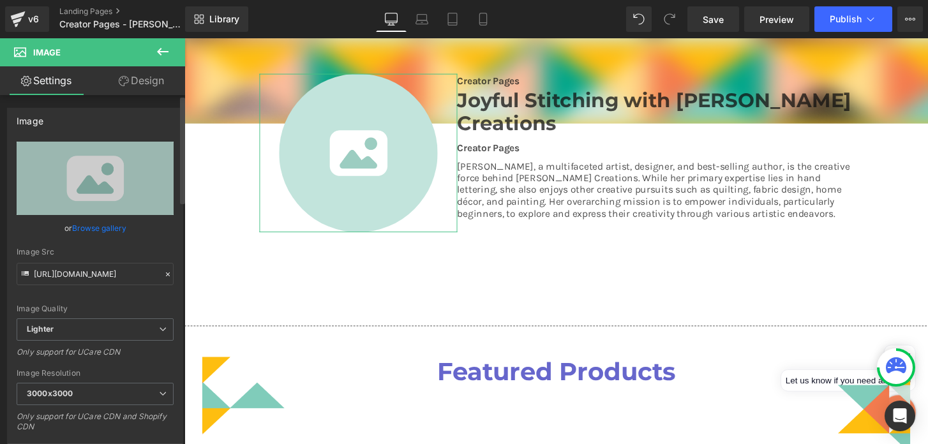
click at [110, 229] on link "Browse gallery" at bounding box center [99, 228] width 54 height 22
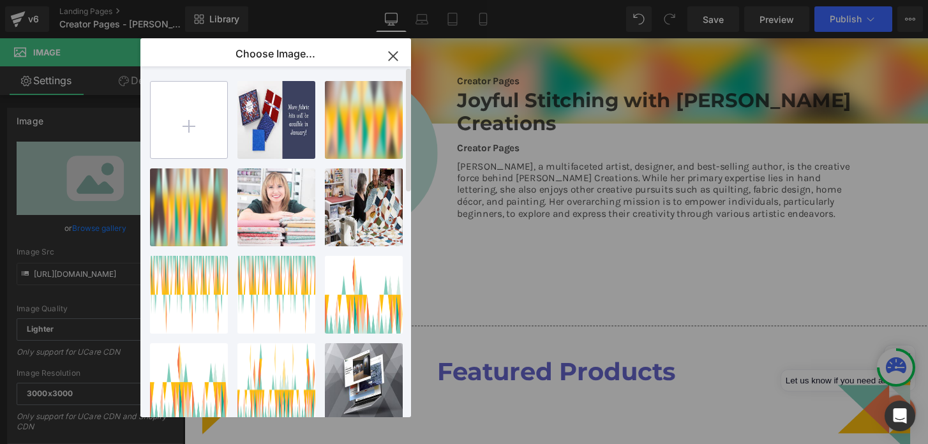
type input "C:\fakepath\Tami Jones of Hometown Quilt Company 2.png"
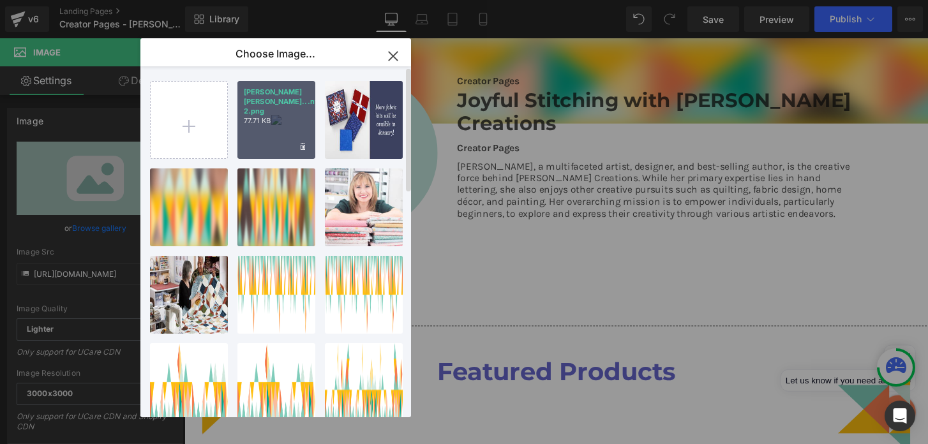
click at [277, 128] on div "Tami Jo...ny 2.png 77.71 KB" at bounding box center [276, 120] width 78 height 78
type input "https://ucarecdn.com/f7730f4c-07ab-43ac-8fd6-9b03a4e16956/-/format/auto/-/previ…"
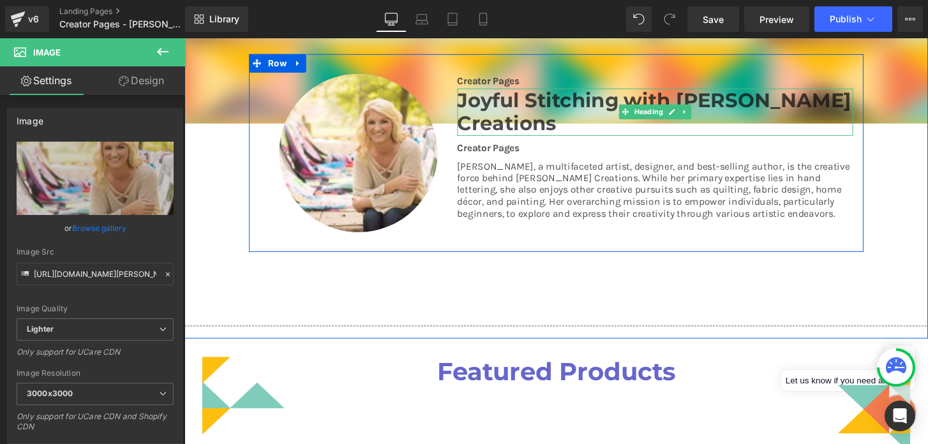
click at [636, 121] on h3 "Joyful Stitching with [PERSON_NAME] Creations" at bounding box center [673, 115] width 411 height 49
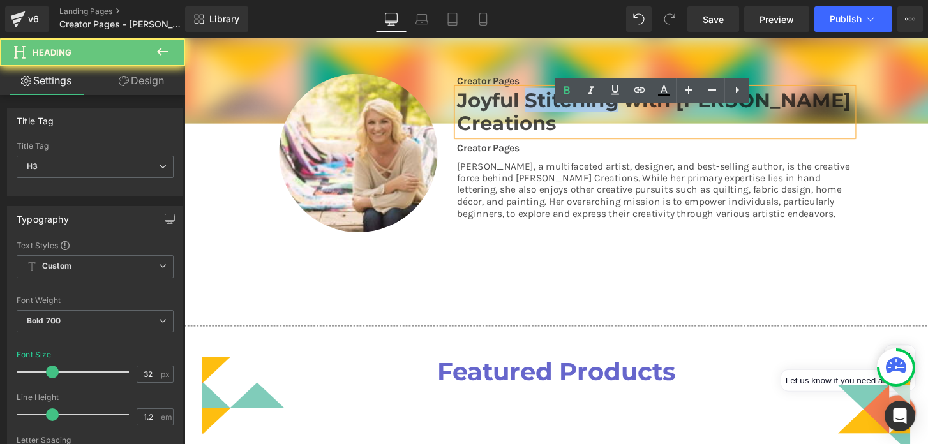
click at [636, 121] on h3 "Joyful Stitching with [PERSON_NAME] Creations" at bounding box center [673, 115] width 411 height 49
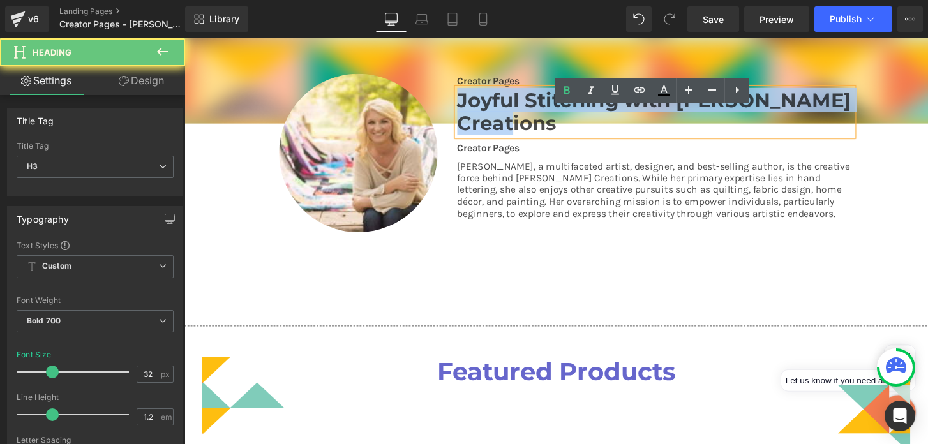
click at [636, 121] on h3 "Joyful Stitching with [PERSON_NAME] Creations" at bounding box center [673, 115] width 411 height 49
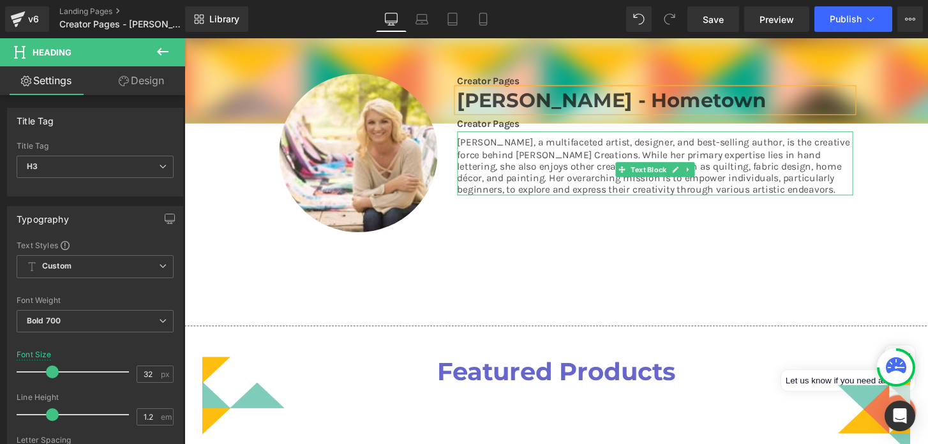
click at [583, 195] on p "[PERSON_NAME], a multifaceted artist, designer, and best-selling author, is the…" at bounding box center [673, 170] width 411 height 61
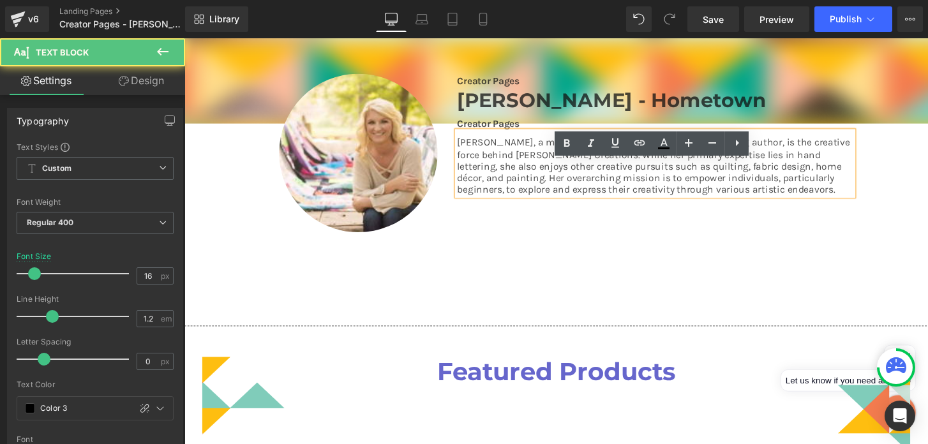
click at [570, 200] on p "[PERSON_NAME], a multifaceted artist, designer, and best-selling author, is the…" at bounding box center [673, 170] width 411 height 61
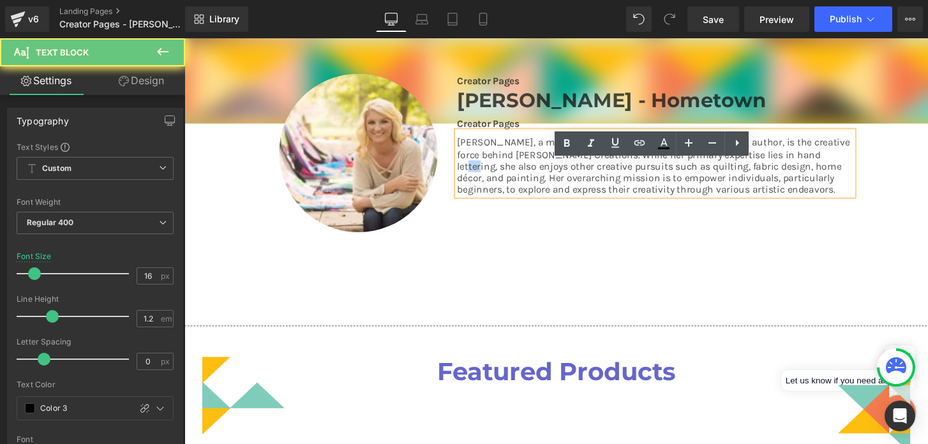
click at [570, 200] on p "[PERSON_NAME], a multifaceted artist, designer, and best-selling author, is the…" at bounding box center [673, 170] width 411 height 61
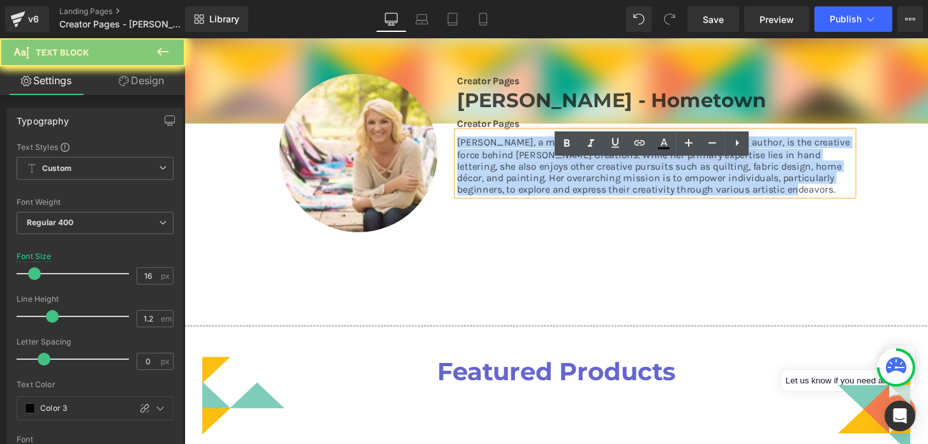
click at [570, 200] on p "[PERSON_NAME], a multifaceted artist, designer, and best-selling author, is the…" at bounding box center [673, 170] width 411 height 61
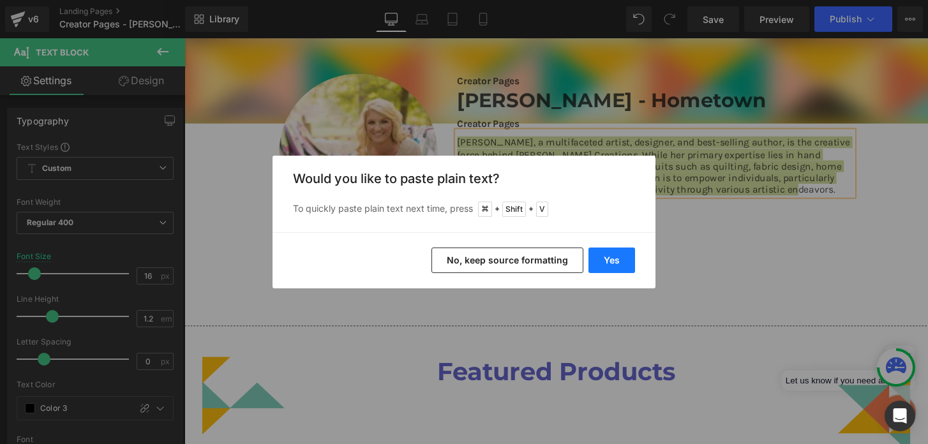
click at [611, 257] on button "Yes" at bounding box center [611, 261] width 47 height 26
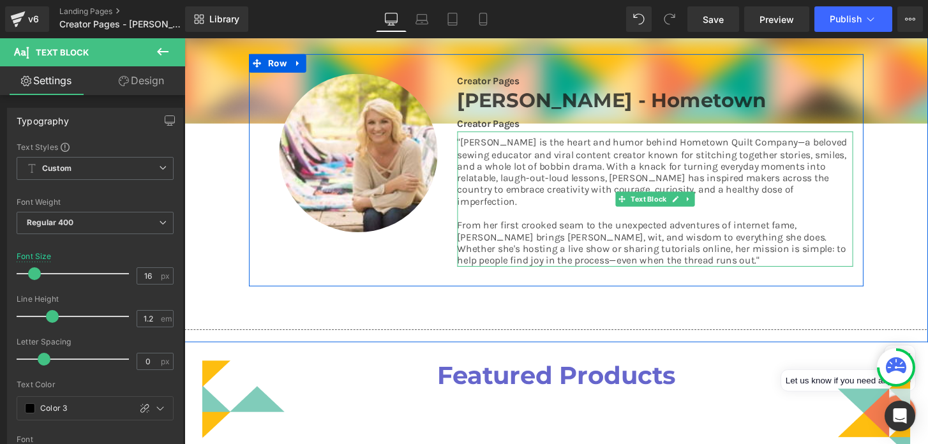
click at [614, 276] on p "From her first crooked seam to the unexpected adventures of internet fame, [PER…" at bounding box center [673, 251] width 411 height 49
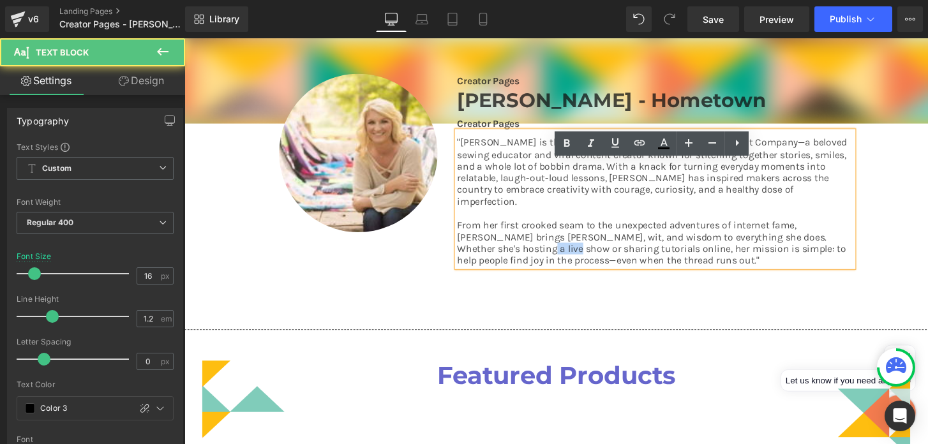
click at [614, 276] on p "From her first crooked seam to the unexpected adventures of internet fame, [PER…" at bounding box center [673, 251] width 411 height 49
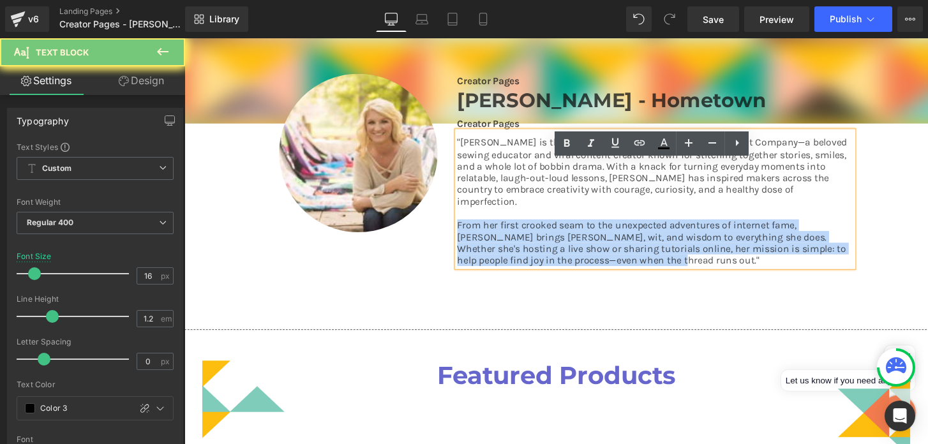
click at [614, 276] on p "From her first crooked seam to the unexpected adventures of internet fame, [PER…" at bounding box center [673, 251] width 411 height 49
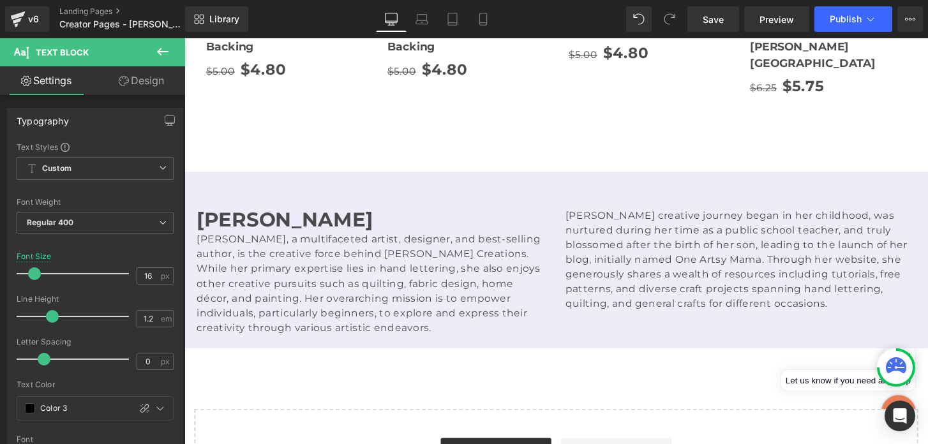
scroll to position [1512, 0]
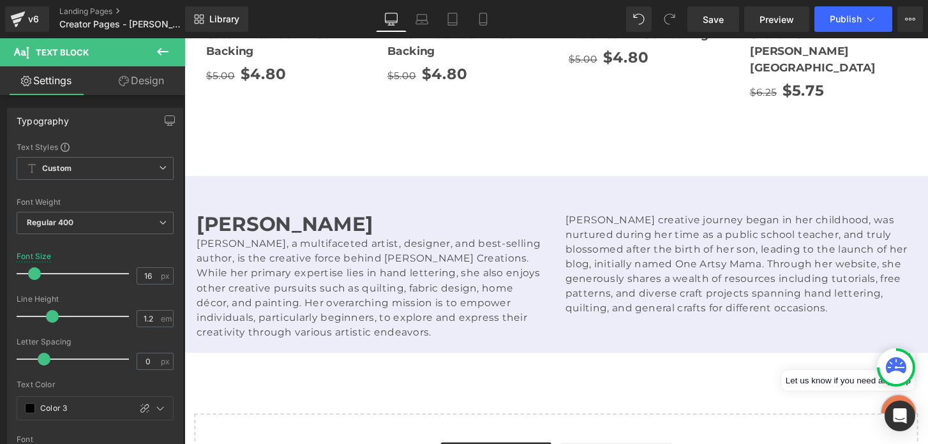
click at [463, 255] on p "Amy Latta, a multifaceted artist, designer, and best-selling author, is the cre…" at bounding box center [379, 297] width 364 height 107
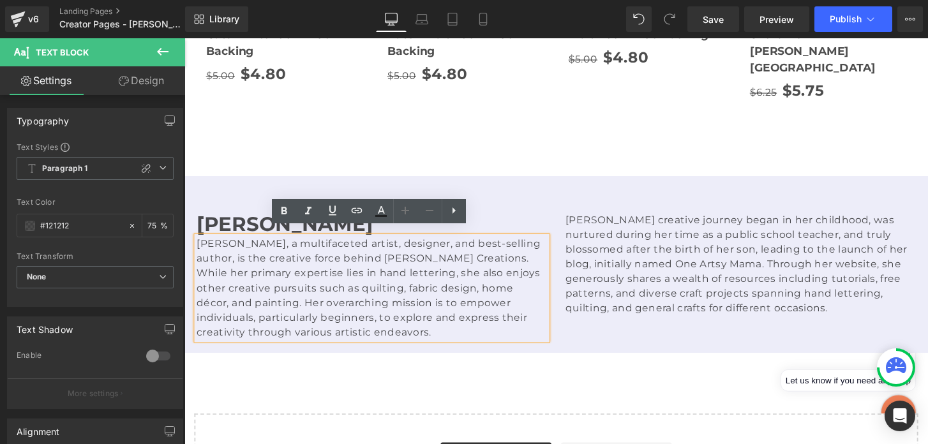
click at [480, 276] on p "Amy Latta, a multifaceted artist, designer, and best-selling author, is the cre…" at bounding box center [379, 297] width 364 height 107
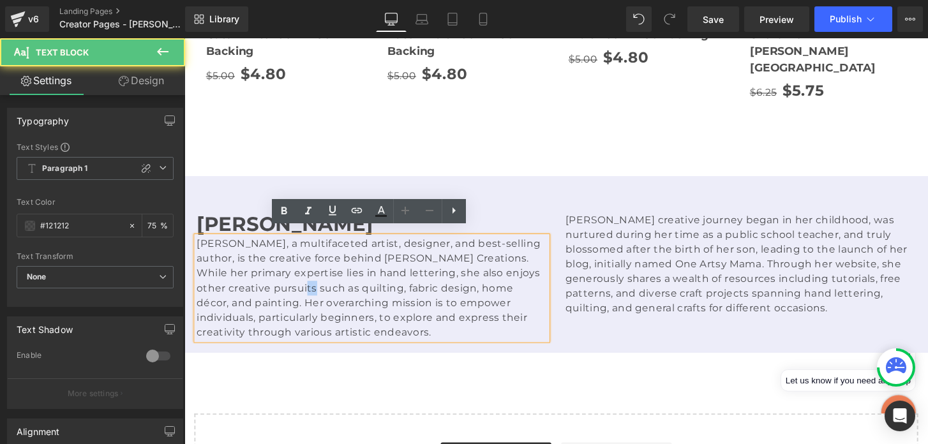
click at [480, 276] on p "Amy Latta, a multifaceted artist, designer, and best-selling author, is the cre…" at bounding box center [379, 297] width 364 height 107
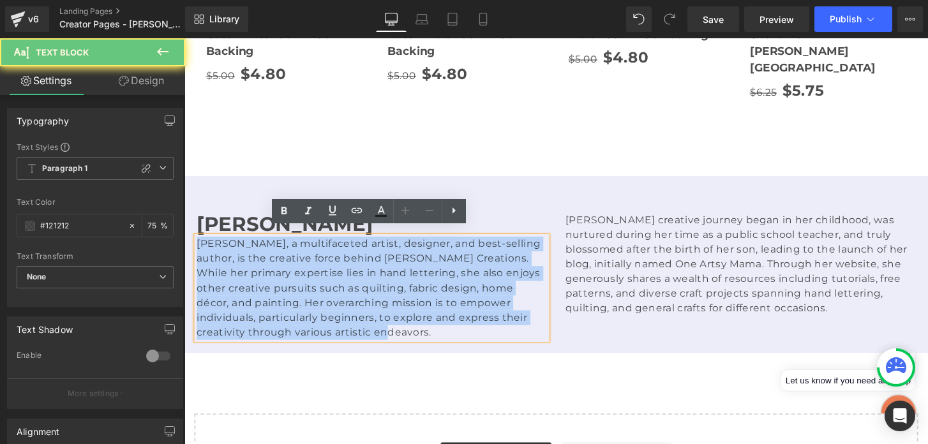
click at [480, 276] on p "Amy Latta, a multifaceted artist, designer, and best-selling author, is the cre…" at bounding box center [379, 297] width 364 height 107
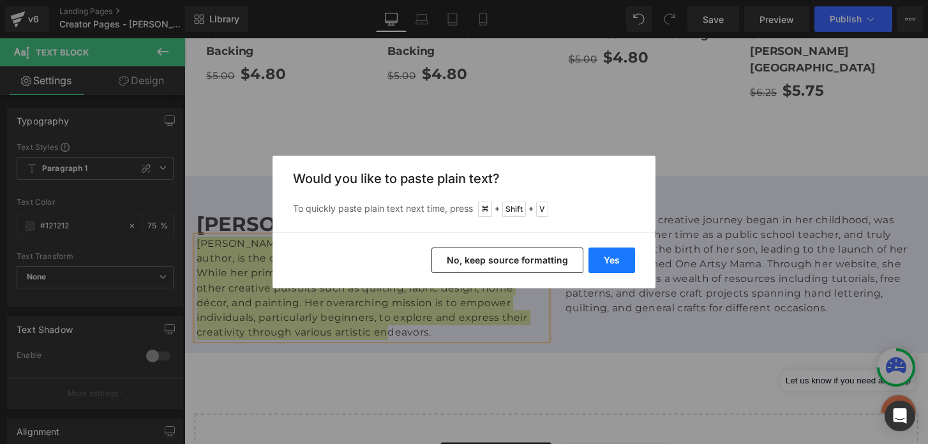
click at [604, 266] on button "Yes" at bounding box center [611, 261] width 47 height 26
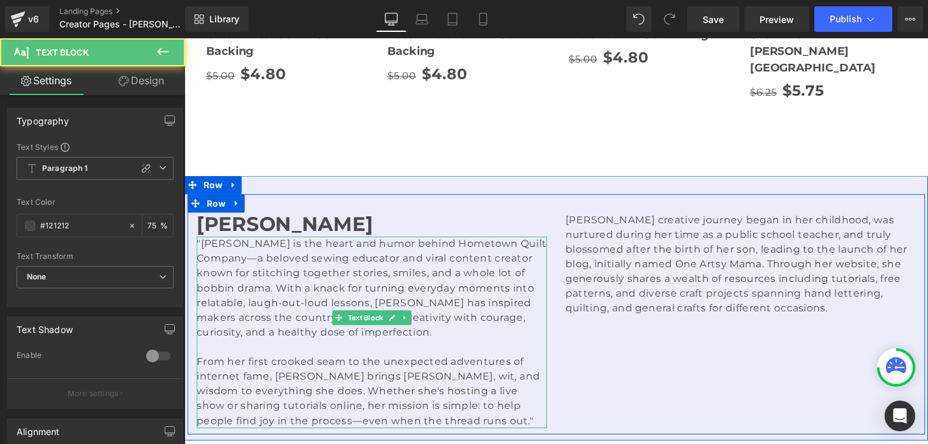
click at [457, 367] on p "From her first crooked seam to the unexpected adventures of internet fame, [PER…" at bounding box center [379, 405] width 364 height 77
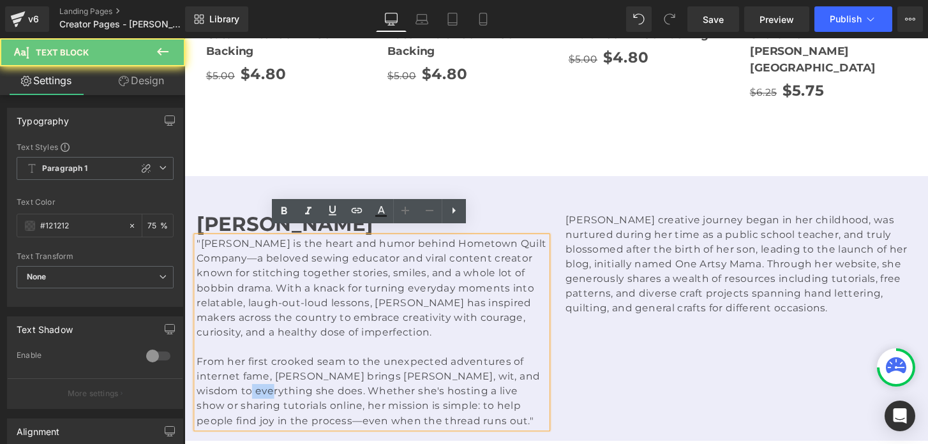
click at [457, 367] on p "From her first crooked seam to the unexpected adventures of internet fame, [PER…" at bounding box center [379, 405] width 364 height 77
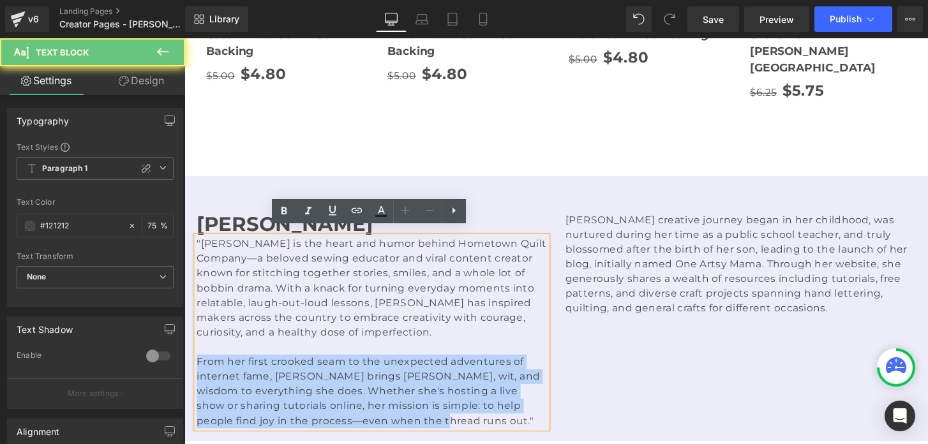
click at [457, 367] on p "From her first crooked seam to the unexpected adventures of internet fame, [PER…" at bounding box center [379, 405] width 364 height 77
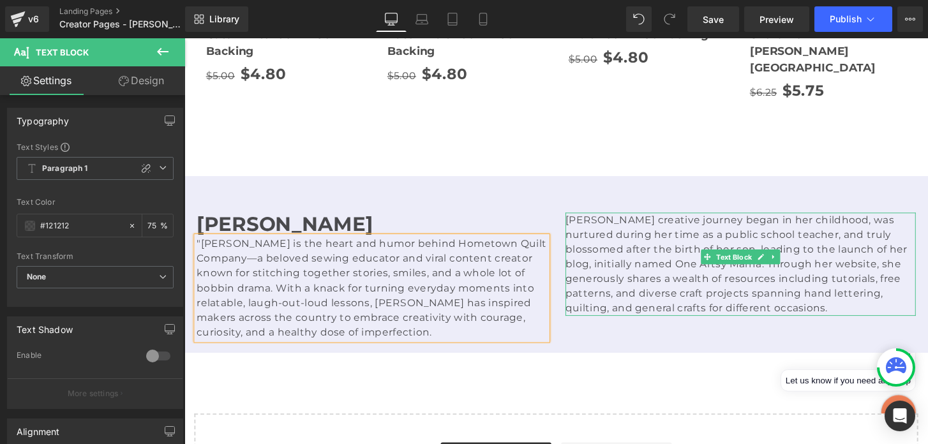
click at [667, 270] on p "Latta's creative journey began in her childhood, was nurtured during her time a…" at bounding box center [762, 272] width 364 height 107
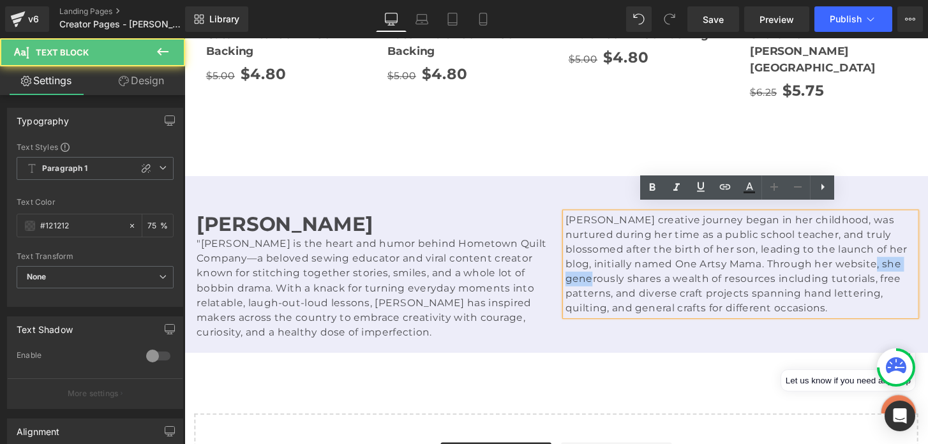
click at [667, 270] on p "Latta's creative journey began in her childhood, was nurtured during her time a…" at bounding box center [762, 272] width 364 height 107
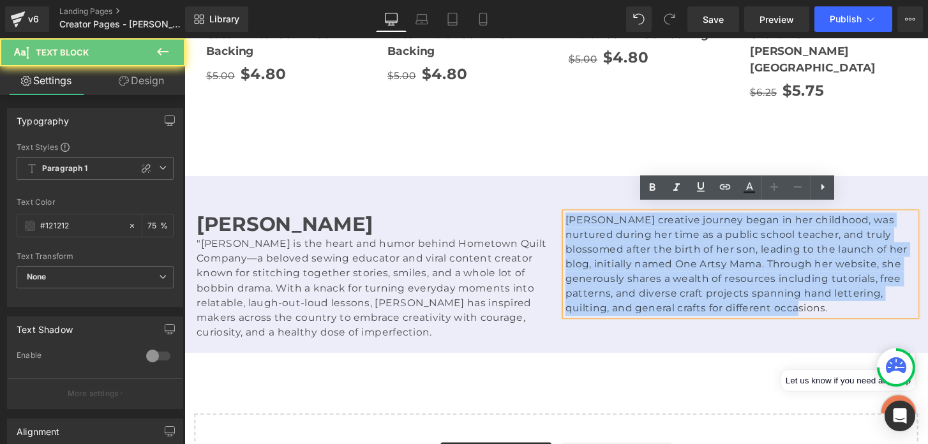
click at [667, 270] on p "Latta's creative journey began in her childhood, was nurtured during her time a…" at bounding box center [762, 272] width 364 height 107
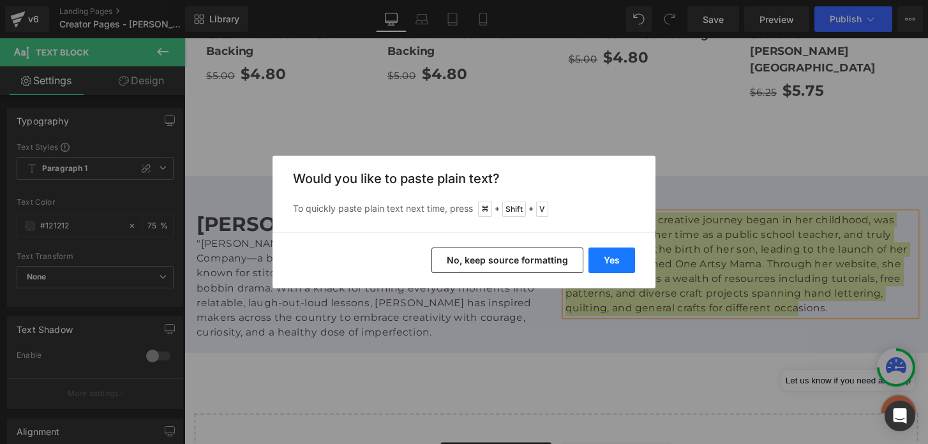
click at [611, 263] on button "Yes" at bounding box center [611, 261] width 47 height 26
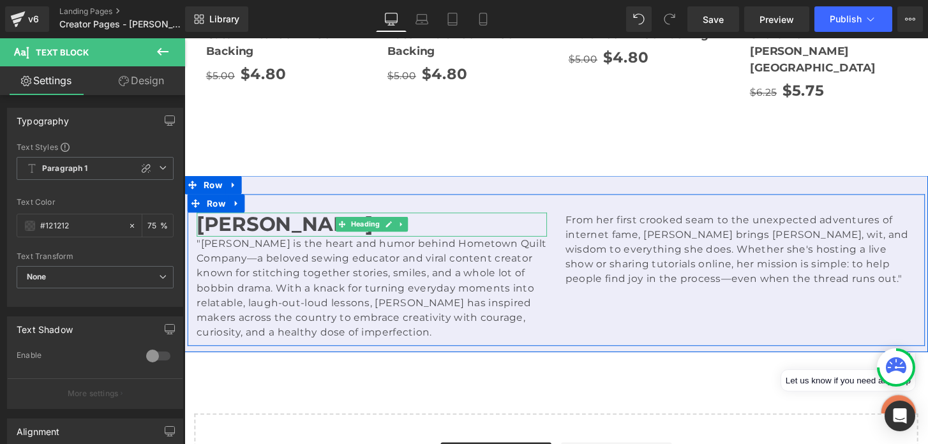
click at [302, 223] on h1 "Amy Latta" at bounding box center [379, 231] width 364 height 24
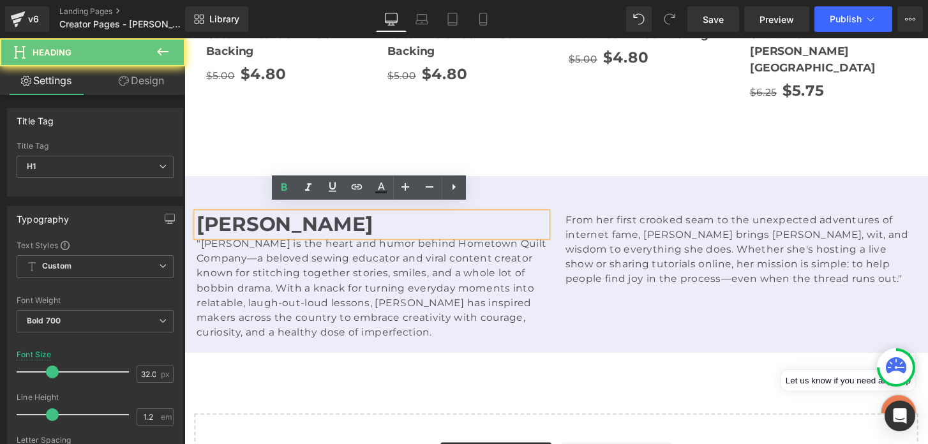
click at [302, 223] on h1 "Amy Latta" at bounding box center [379, 231] width 364 height 24
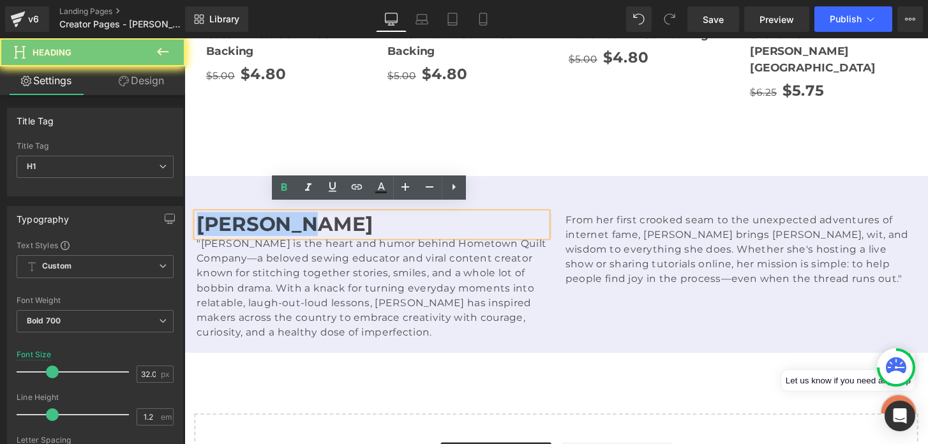
click at [302, 223] on h1 "Amy Latta" at bounding box center [379, 231] width 364 height 24
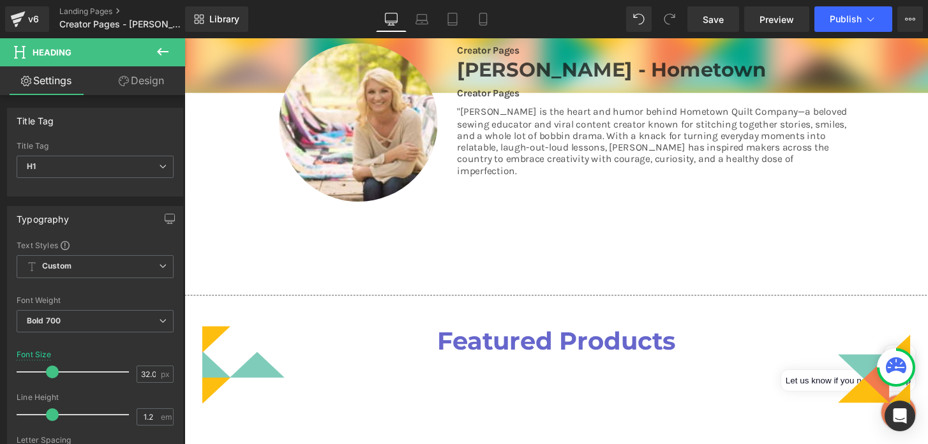
scroll to position [170, 0]
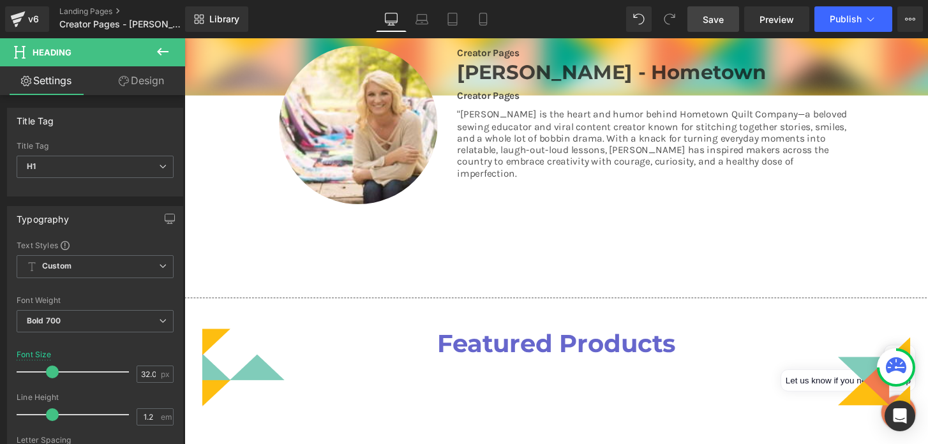
click at [702, 20] on link "Save" at bounding box center [713, 19] width 52 height 26
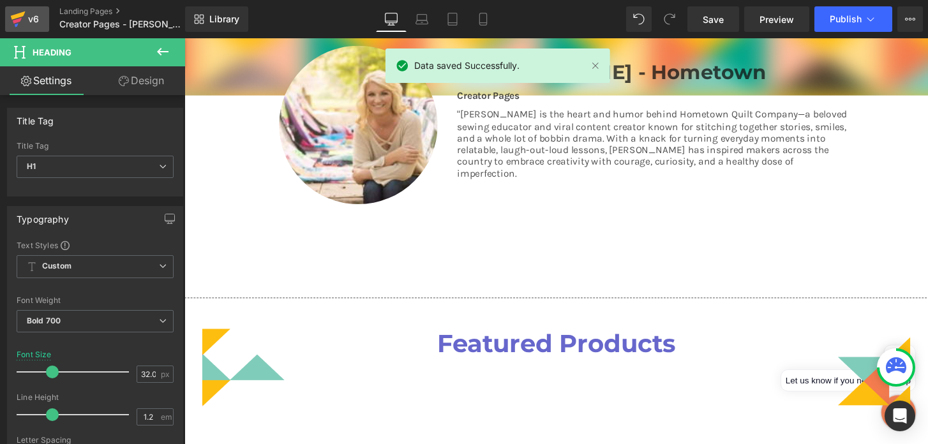
click at [27, 23] on div "v6" at bounding box center [34, 19] width 16 height 17
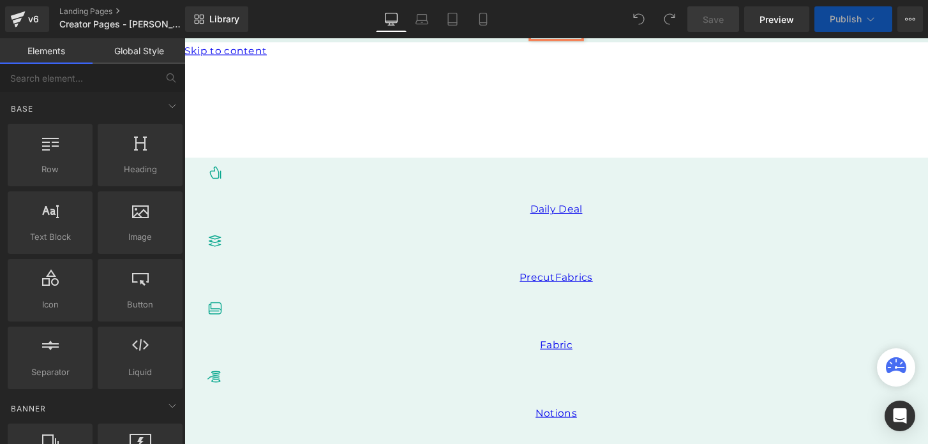
scroll to position [255, 0]
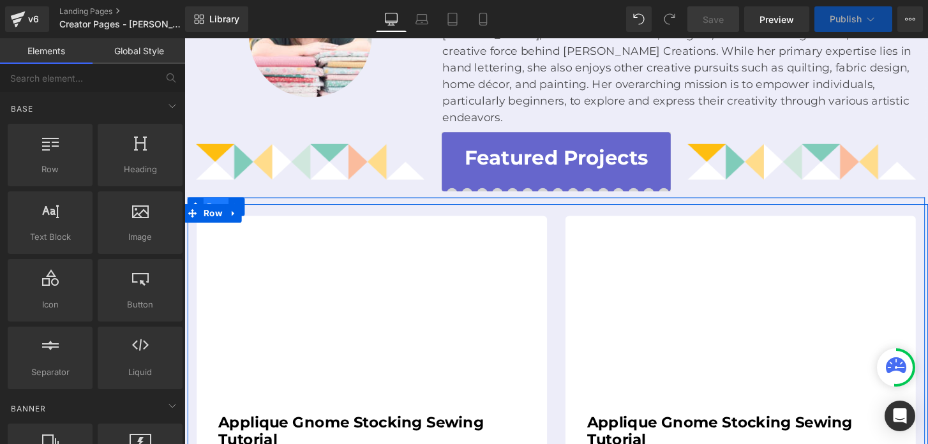
click at [213, 204] on span "Row" at bounding box center [217, 213] width 26 height 19
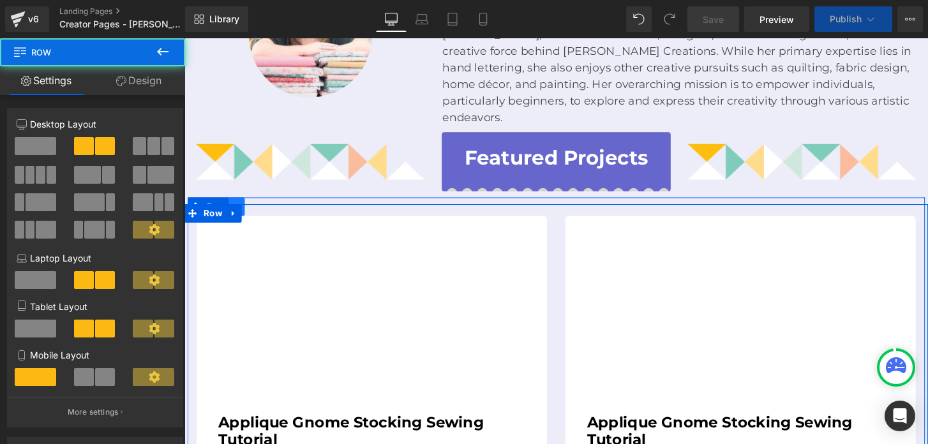
click at [238, 211] on icon at bounding box center [238, 214] width 3 height 6
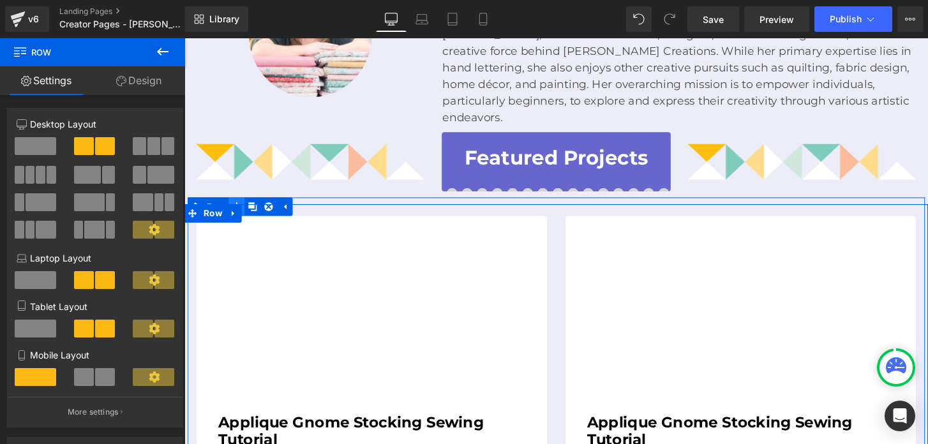
click at [239, 209] on icon at bounding box center [238, 214] width 9 height 10
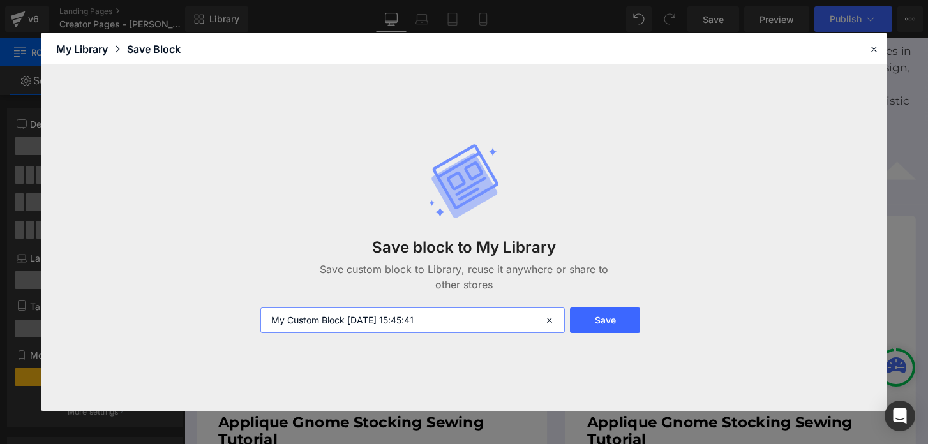
click at [342, 331] on input "My Custom Block 2025-10-01 15:45:41" at bounding box center [412, 321] width 304 height 26
type input "Creator Pages - Tutorials"
click at [602, 315] on button "Save" at bounding box center [605, 321] width 71 height 26
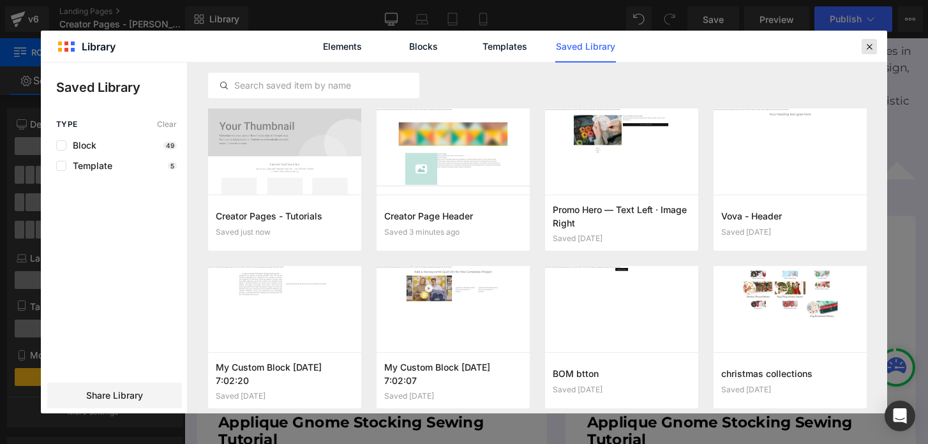
drag, startPoint x: 870, startPoint y: 45, endPoint x: 712, endPoint y: 7, distance: 162.2
click at [870, 45] on icon at bounding box center [868, 46] width 11 height 11
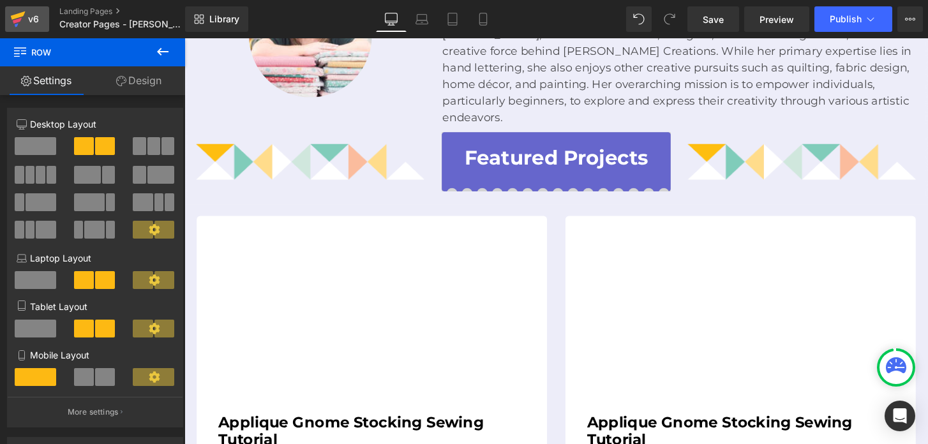
click at [27, 23] on div "v6" at bounding box center [34, 19] width 16 height 17
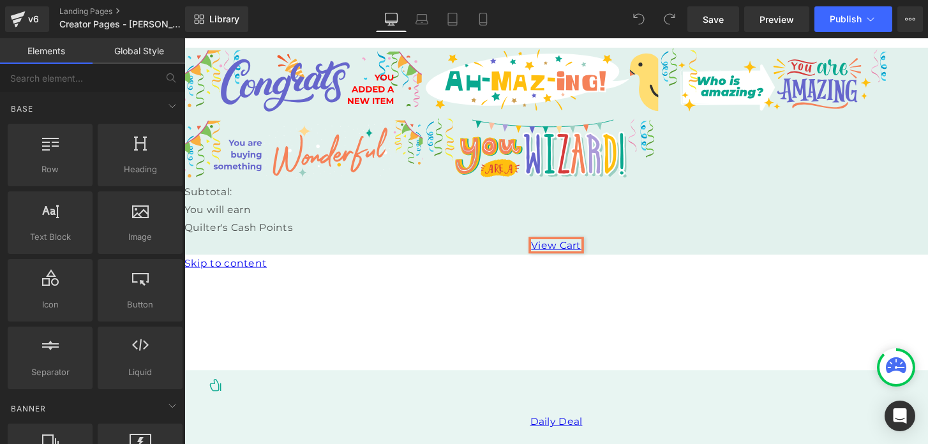
scroll to position [11, 0]
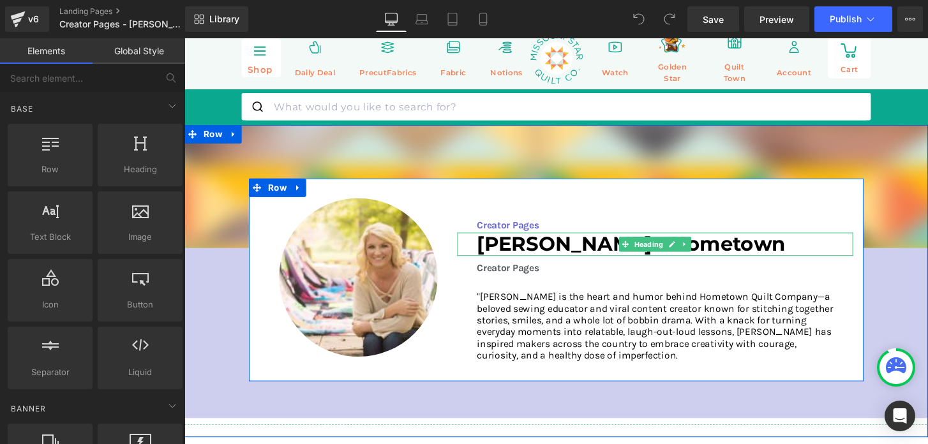
click at [786, 253] on h3 "[PERSON_NAME] - Hometown" at bounding box center [673, 252] width 370 height 24
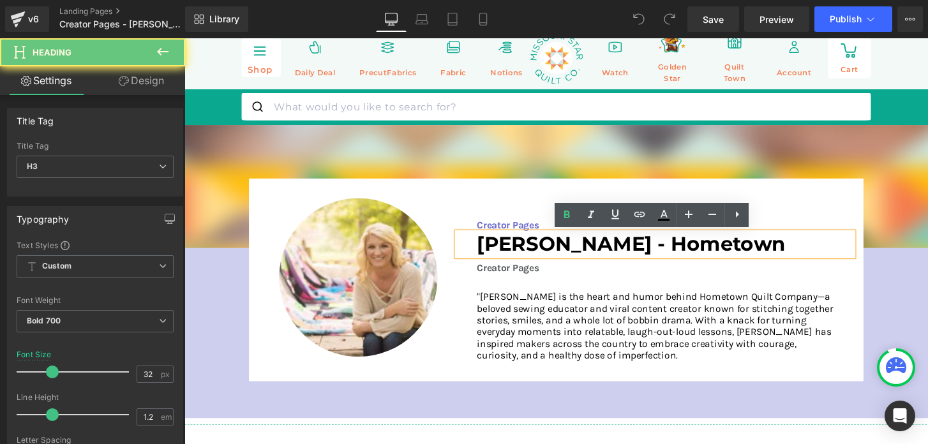
click at [770, 253] on h3 "[PERSON_NAME] - Hometown" at bounding box center [673, 252] width 370 height 24
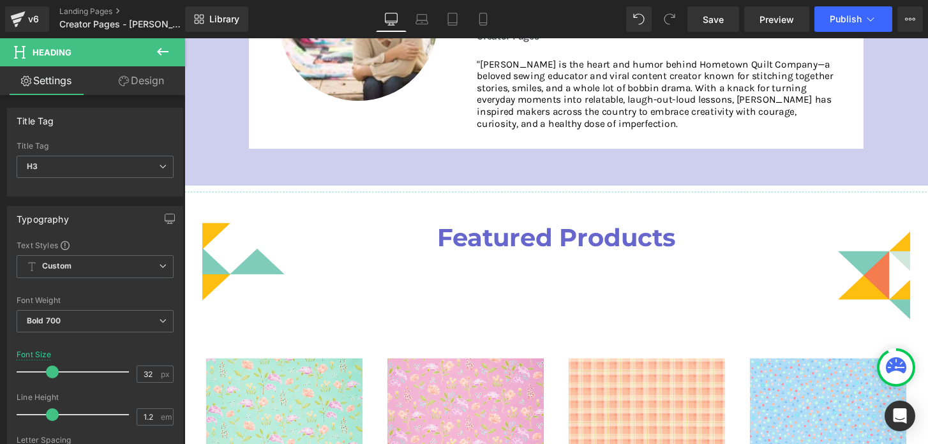
scroll to position [284, 0]
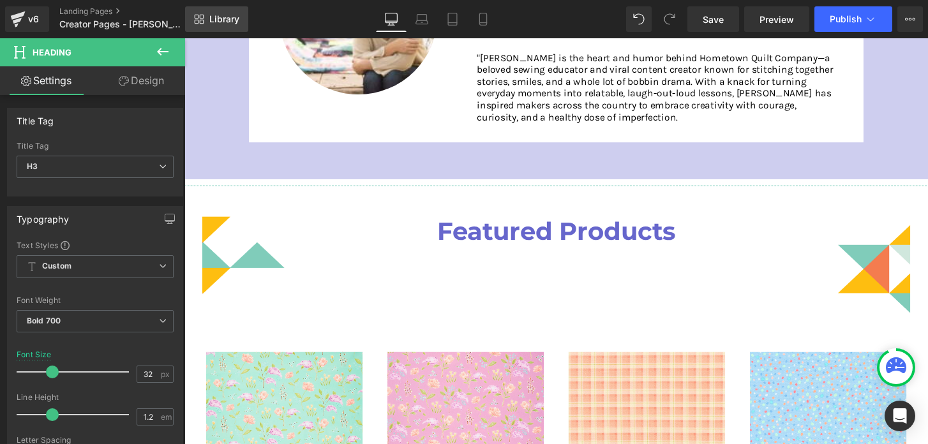
click at [227, 17] on span "Library" at bounding box center [224, 18] width 30 height 11
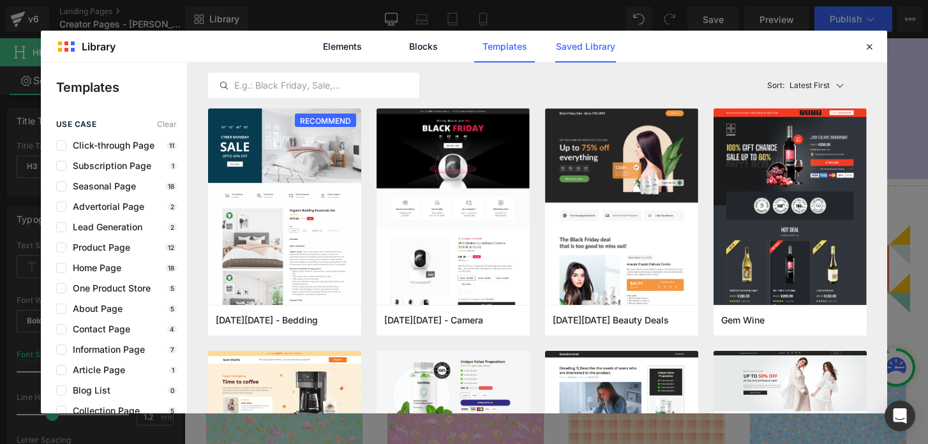
click at [584, 54] on link "Saved Library" at bounding box center [585, 47] width 61 height 32
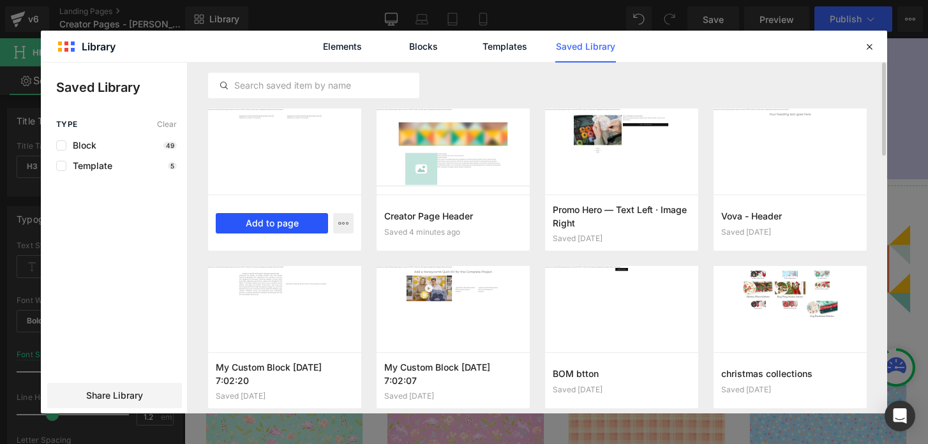
click at [285, 223] on button "Add to page" at bounding box center [272, 223] width 112 height 20
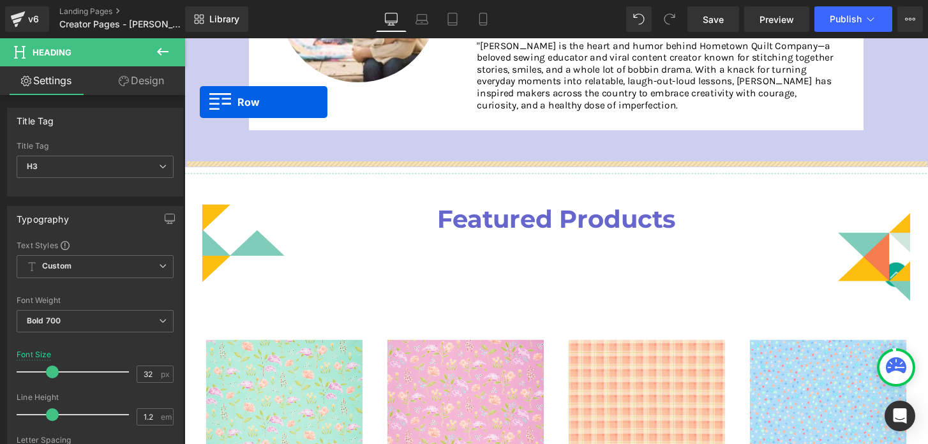
scroll to position [295, 0]
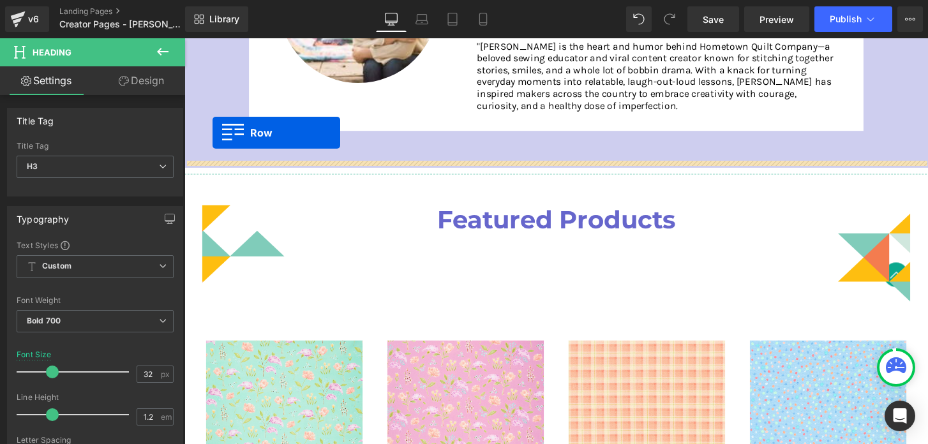
drag, startPoint x: 196, startPoint y: 110, endPoint x: 214, endPoint y: 136, distance: 31.7
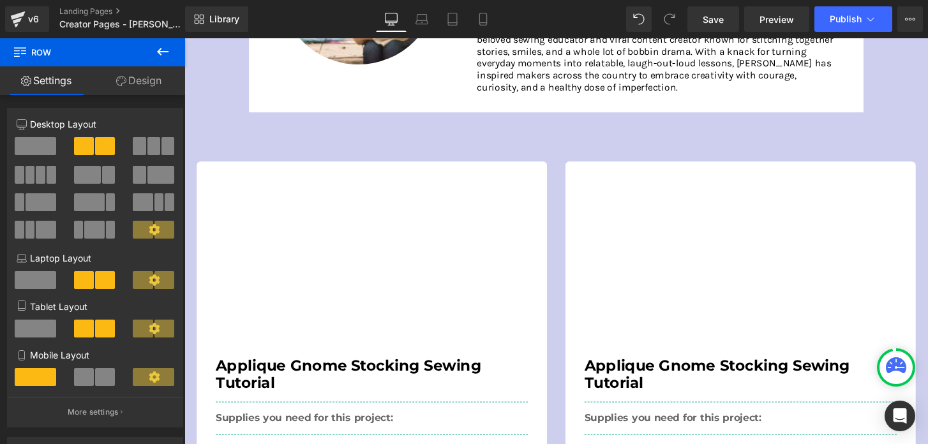
scroll to position [320, 0]
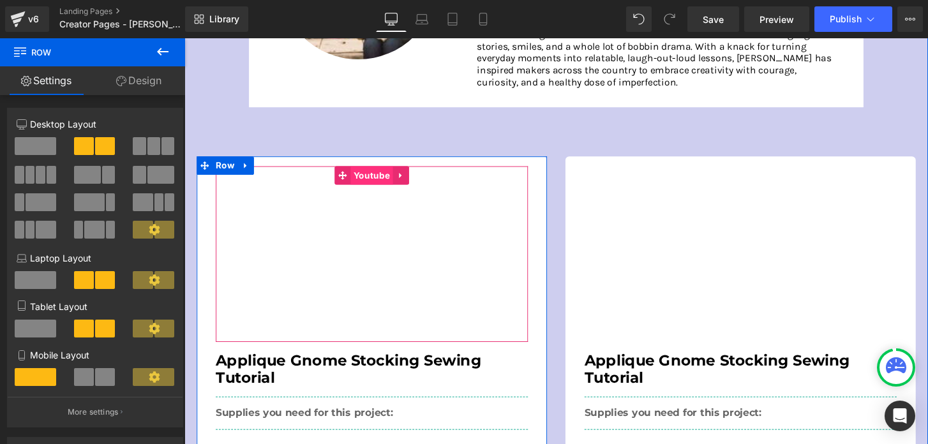
click at [380, 182] on span "Youtube" at bounding box center [379, 180] width 44 height 19
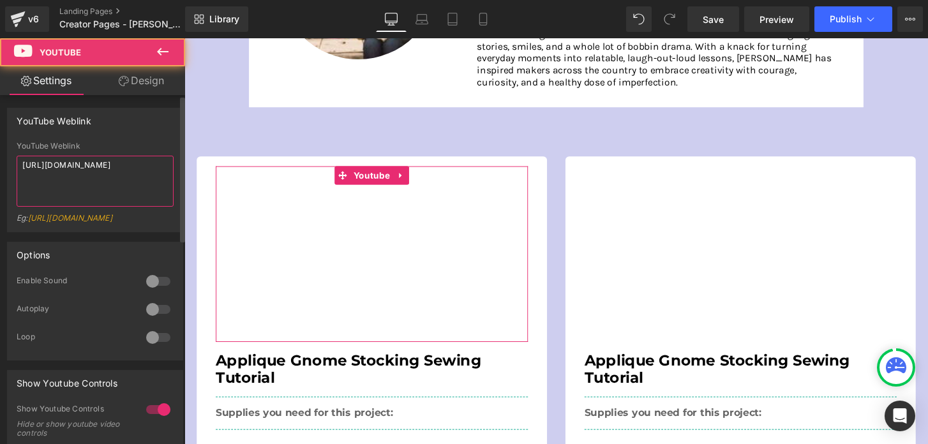
click at [105, 171] on textarea "https://www.youtube.com/embed/eKxfyt2dLsI" at bounding box center [95, 181] width 157 height 51
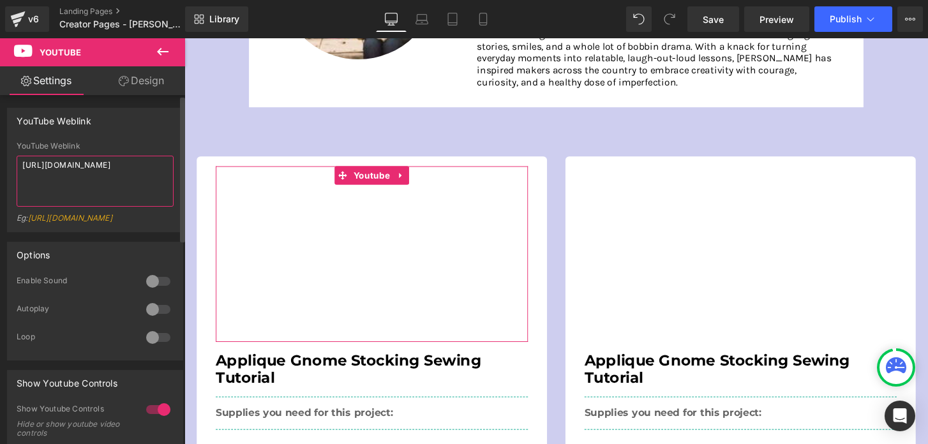
click at [105, 171] on textarea "https://www.youtube.com/embed/eKxfyt2dLsI" at bounding box center [95, 181] width 157 height 51
paste textarea "A5GkCuZKny0"
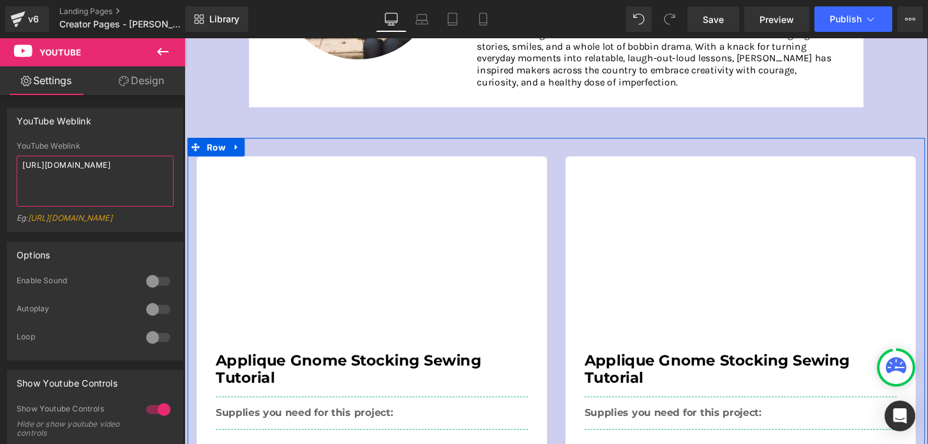
type textarea "[URL][DOMAIN_NAME]"
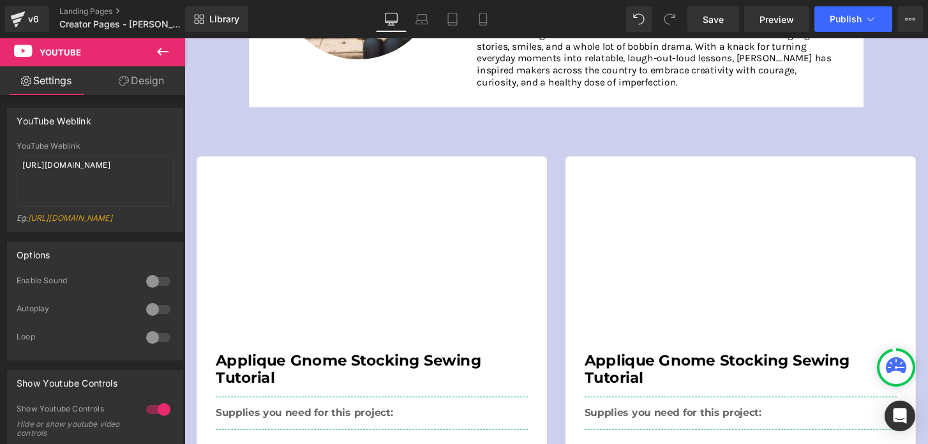
scroll to position [355, 0]
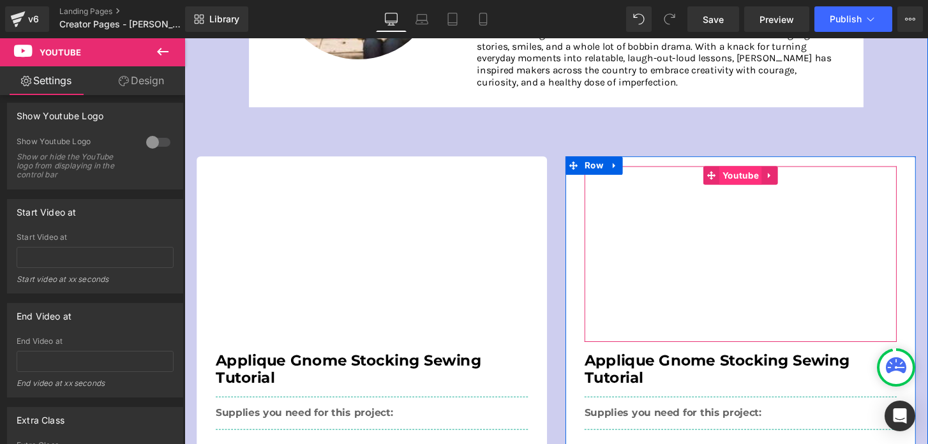
click at [761, 184] on span "Youtube" at bounding box center [762, 180] width 44 height 19
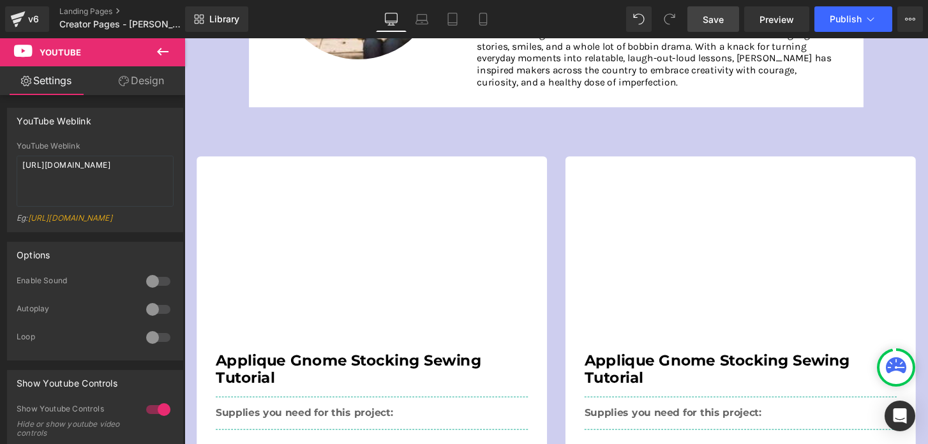
drag, startPoint x: 712, startPoint y: 15, endPoint x: 112, endPoint y: 6, distance: 600.5
click at [712, 15] on span "Save" at bounding box center [712, 19] width 21 height 13
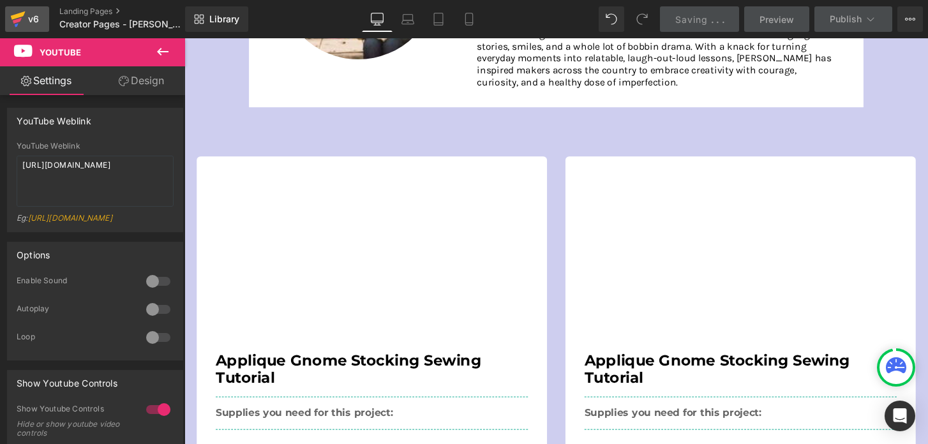
click at [17, 21] on icon at bounding box center [17, 21] width 9 height 6
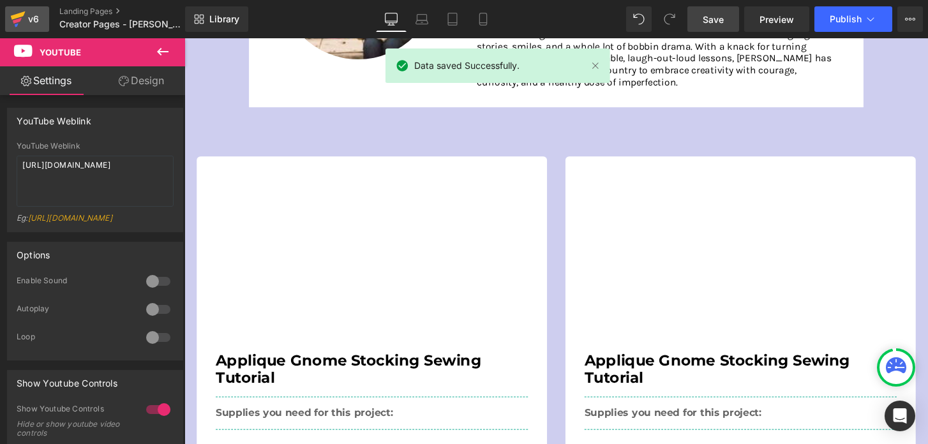
click at [20, 27] on icon at bounding box center [17, 19] width 15 height 32
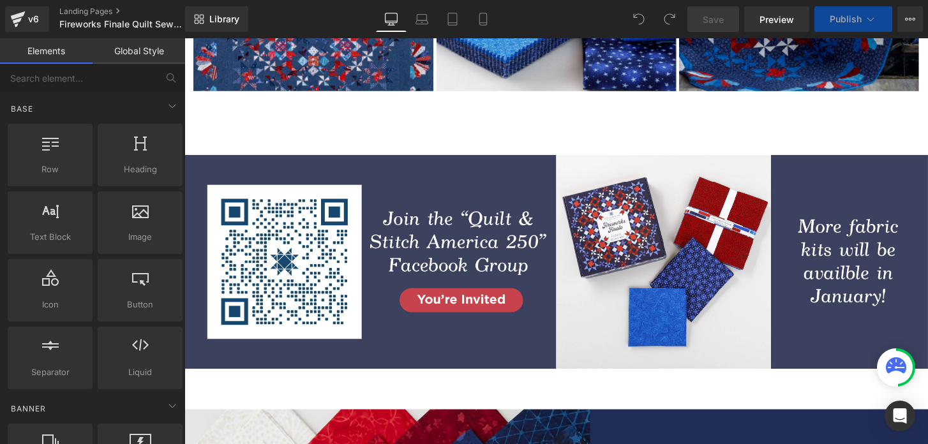
scroll to position [782, 0]
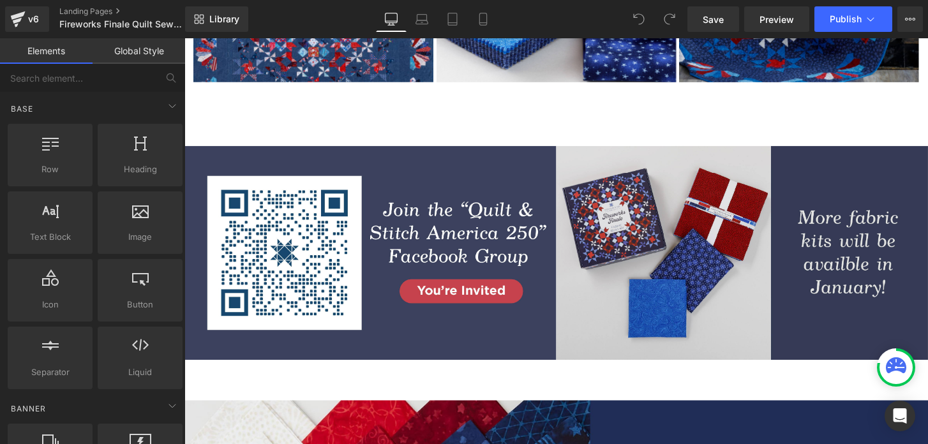
click at [664, 289] on img at bounding box center [763, 261] width 386 height 222
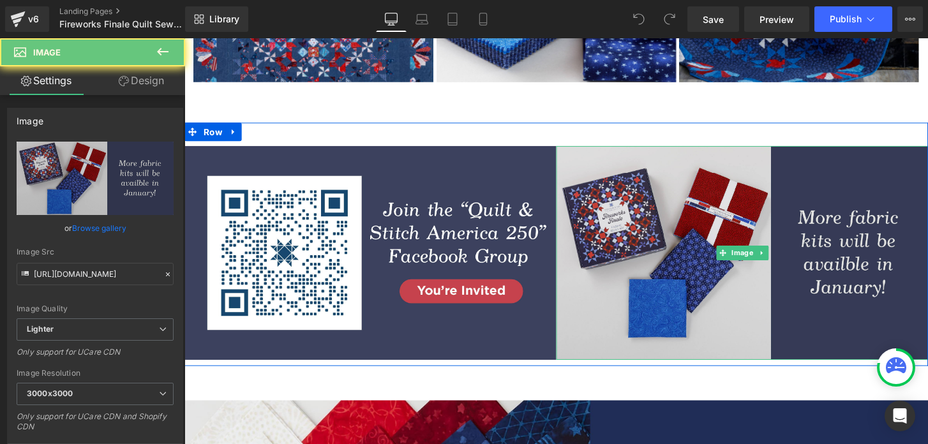
click at [648, 289] on img at bounding box center [763, 261] width 386 height 222
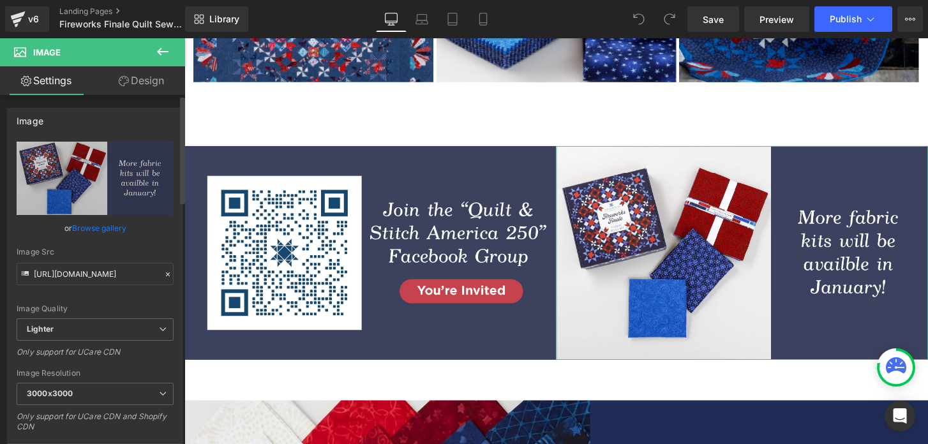
click at [103, 227] on link "Browse gallery" at bounding box center [99, 228] width 54 height 22
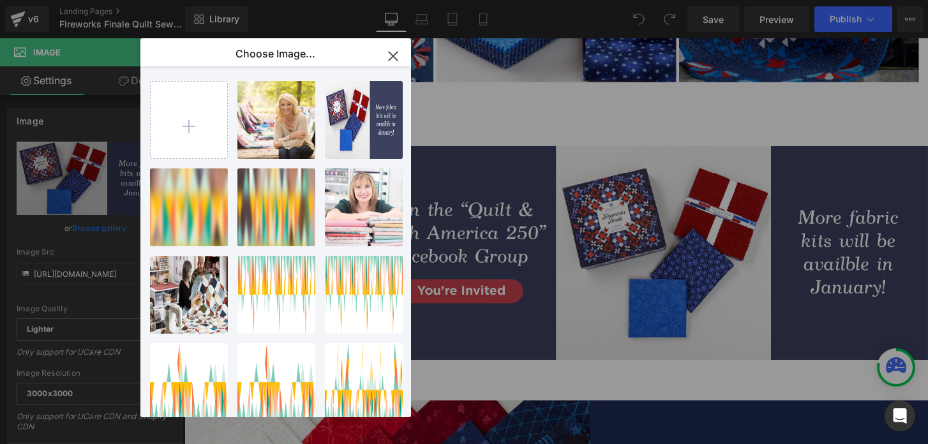
type input "C:\fakepath\Fireworks-Finale_251356_LP-More-Kits-Coming.jpg"
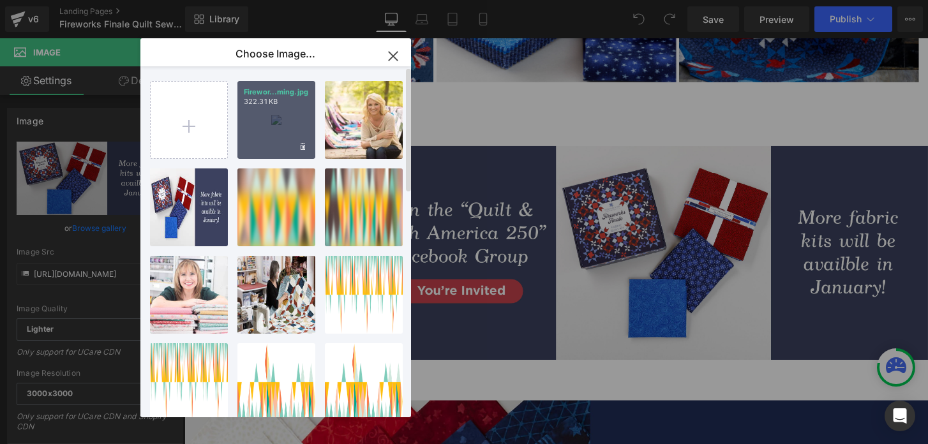
click at [260, 121] on div "Firewor...ming.jpg 322.31 KB" at bounding box center [276, 120] width 78 height 78
type input "https://ucarecdn.com/d22f2b75-81f0-4c21-a54b-97c19e41d782/-/format/auto/-/previ…"
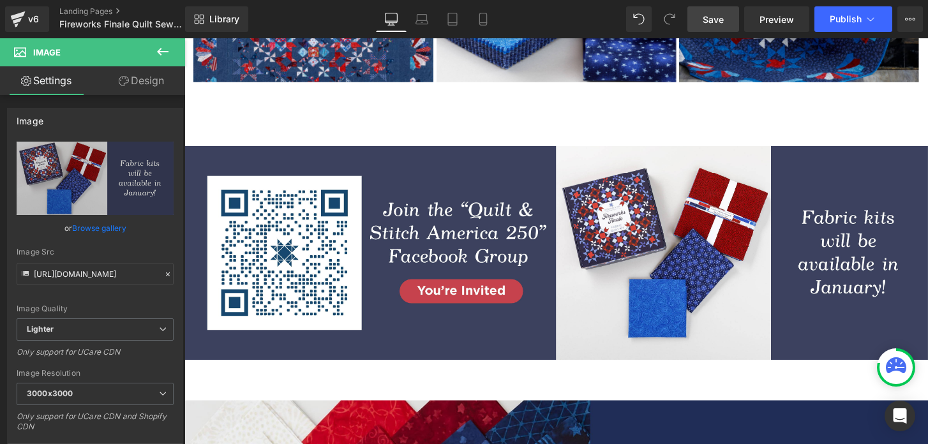
click at [702, 23] on link "Save" at bounding box center [713, 19] width 52 height 26
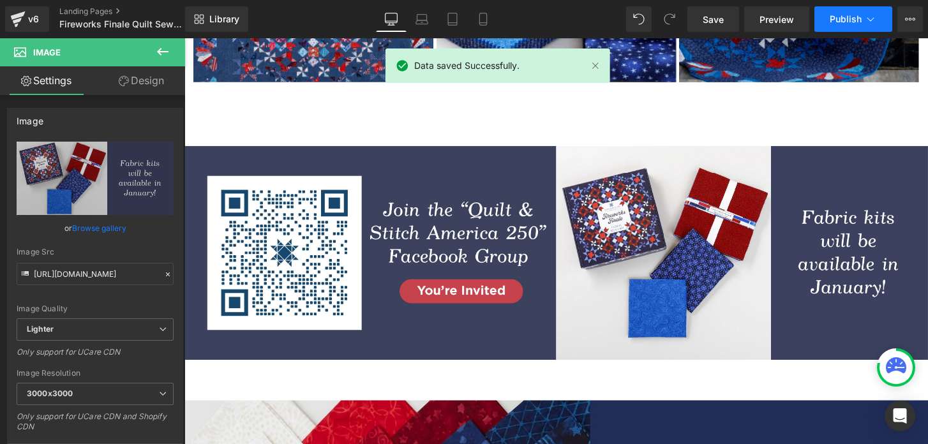
click at [832, 15] on span "Publish" at bounding box center [845, 19] width 32 height 10
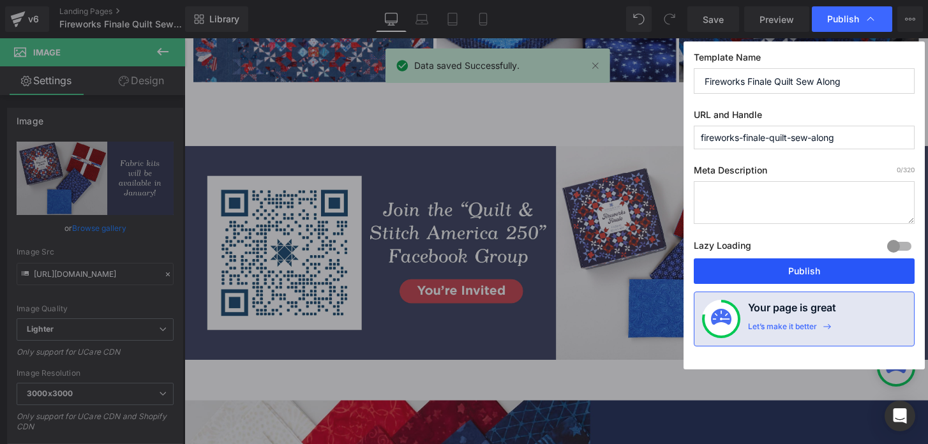
click at [801, 279] on button "Publish" at bounding box center [804, 271] width 221 height 26
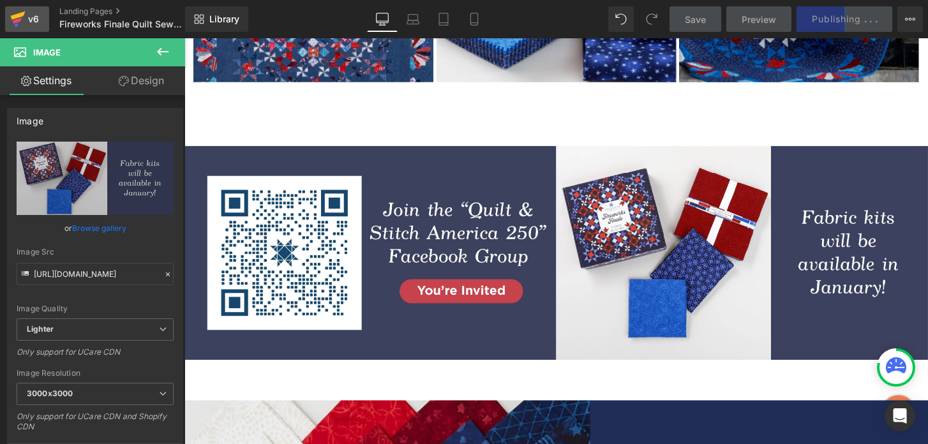
click at [33, 21] on div "v6" at bounding box center [34, 19] width 16 height 17
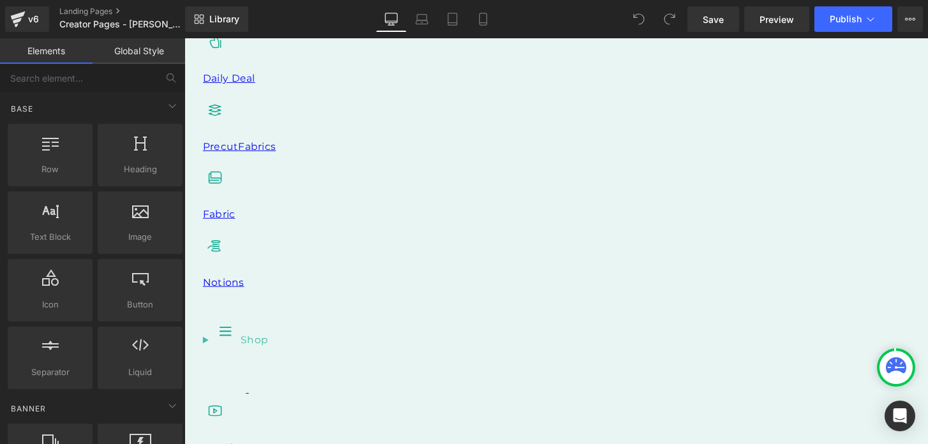
scroll to position [373, 0]
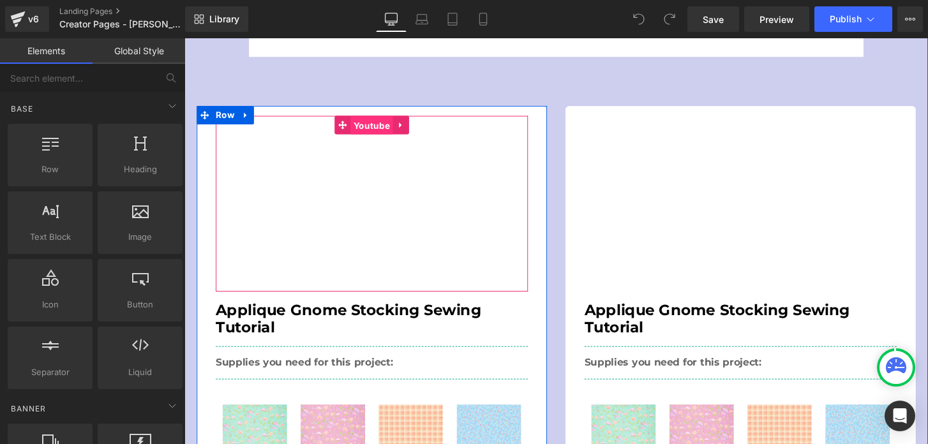
click at [361, 135] on span "Youtube" at bounding box center [379, 128] width 44 height 19
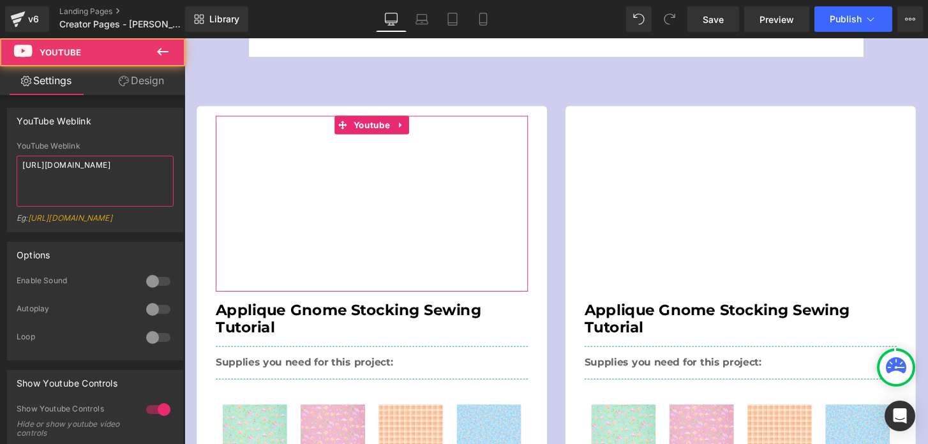
click at [92, 171] on textarea "[URL][DOMAIN_NAME]" at bounding box center [95, 181] width 157 height 51
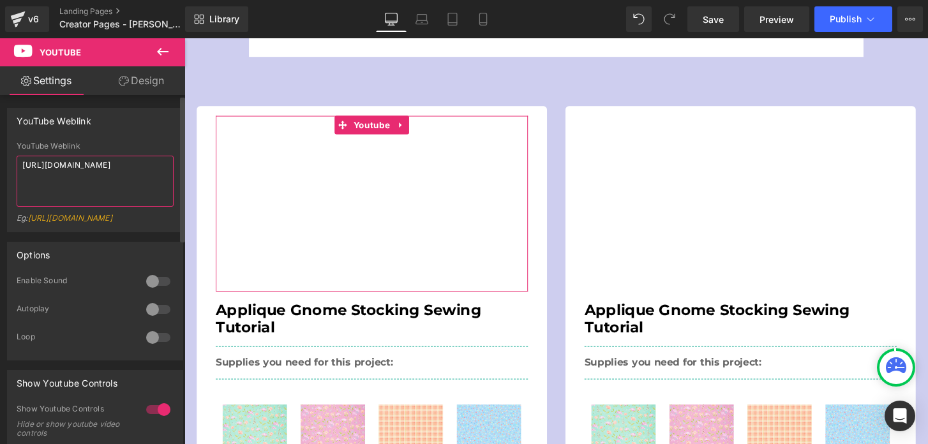
click at [92, 171] on textarea "[URL][DOMAIN_NAME]" at bounding box center [95, 181] width 157 height 51
paste textarea "[DOMAIN_NAME][URL]"
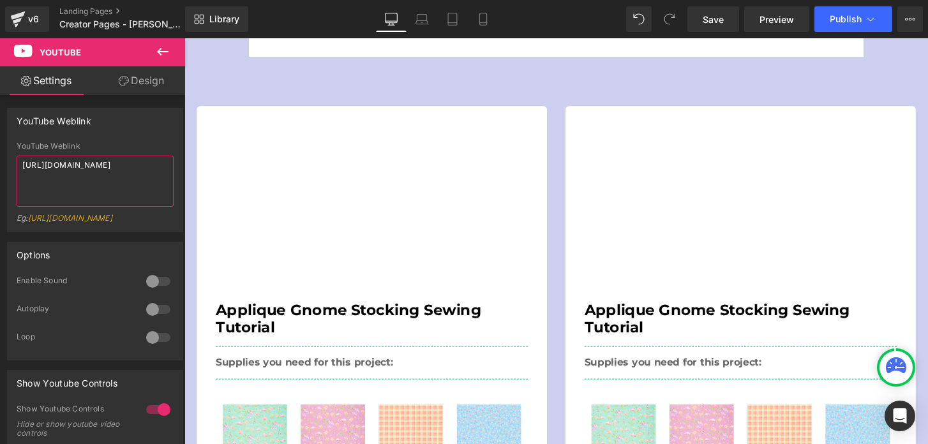
type textarea "[URL][DOMAIN_NAME]"
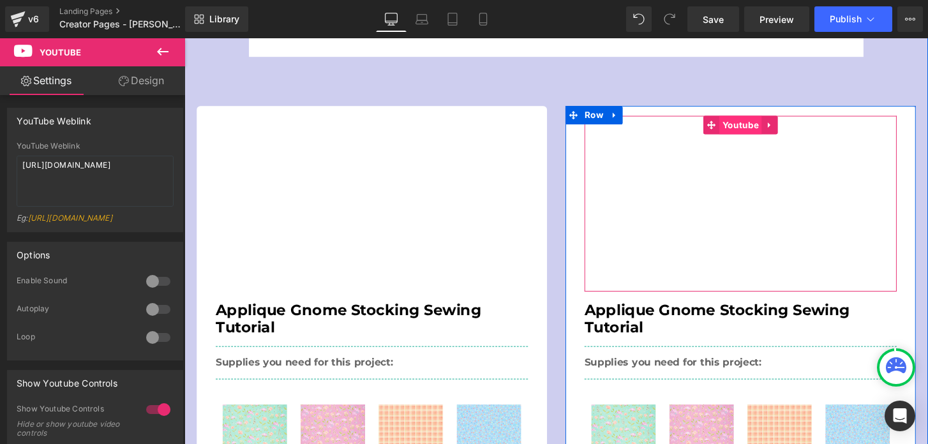
click at [747, 123] on span "Youtube" at bounding box center [762, 128] width 44 height 19
click at [767, 130] on span "Youtube" at bounding box center [762, 128] width 44 height 19
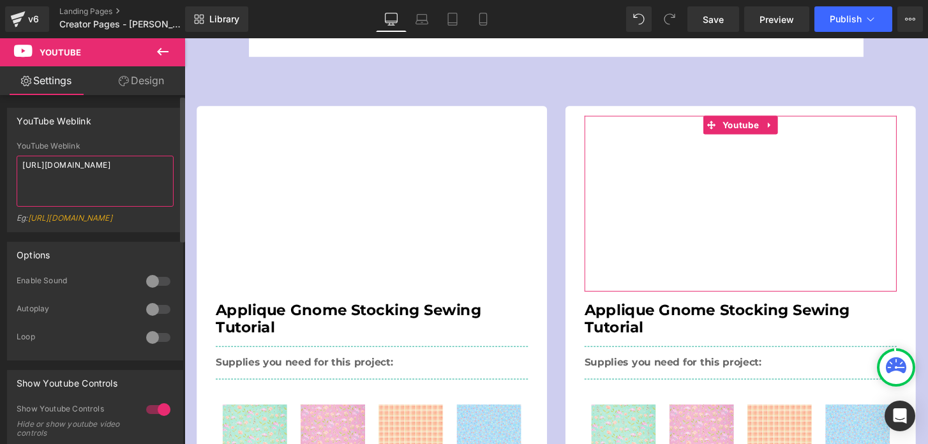
click at [87, 170] on textarea "[URL][DOMAIN_NAME]" at bounding box center [95, 181] width 157 height 51
paste textarea "[DOMAIN_NAME][URL]"
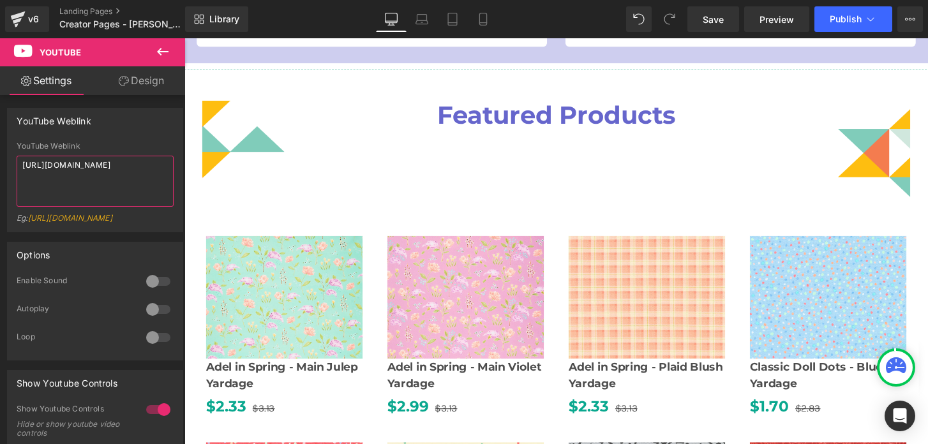
scroll to position [912, 0]
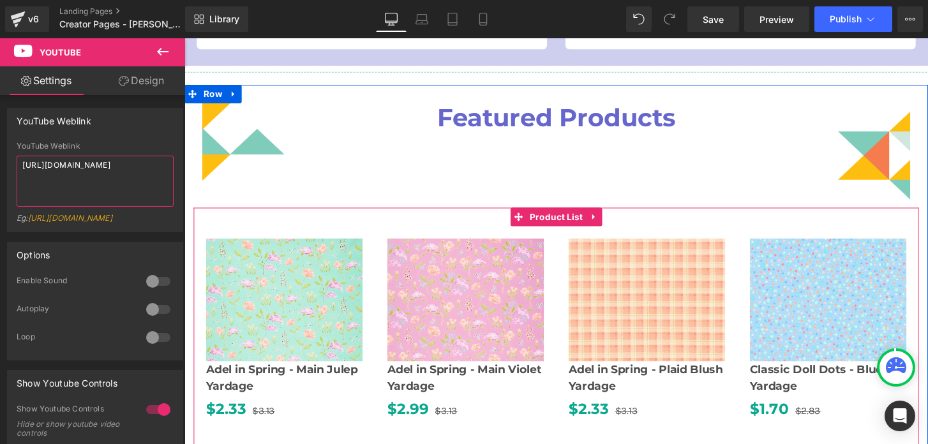
type textarea "[URL][DOMAIN_NAME]"
click at [537, 238] on div "Sale Off (P) Image Adel in [GEOGRAPHIC_DATA] (P) Title $2.99 $3.13 (P) Price Pr…" at bounding box center [476, 341] width 188 height 215
click at [541, 226] on span "Product List" at bounding box center [571, 223] width 62 height 19
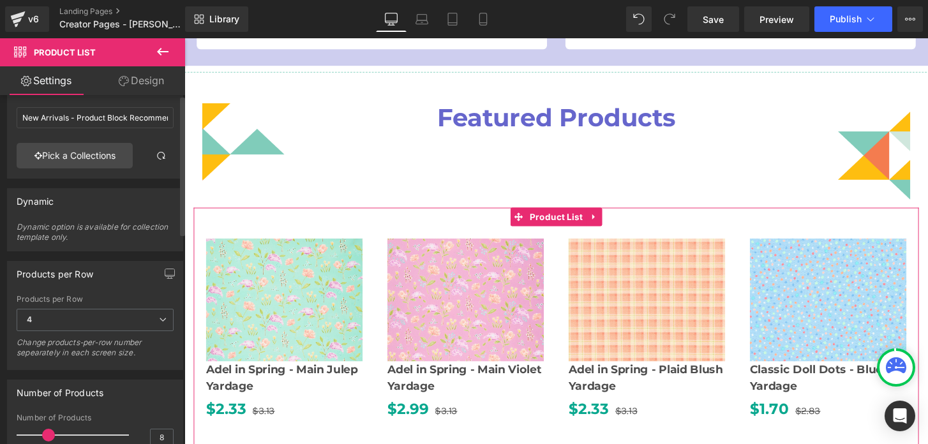
scroll to position [0, 0]
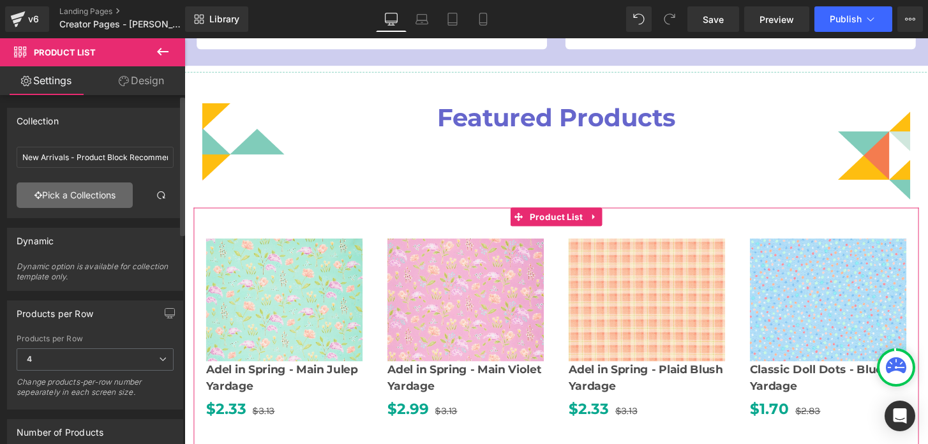
click at [84, 200] on link "Pick a Collections" at bounding box center [75, 195] width 116 height 26
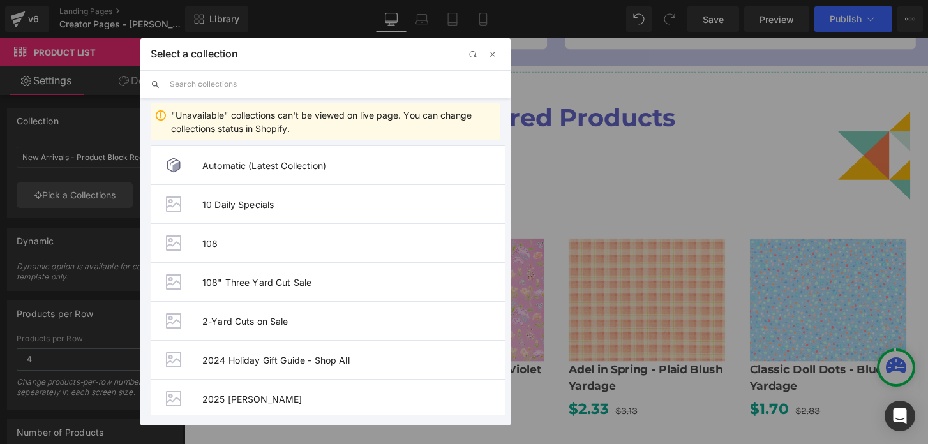
click at [232, 88] on input "text" at bounding box center [335, 84] width 331 height 28
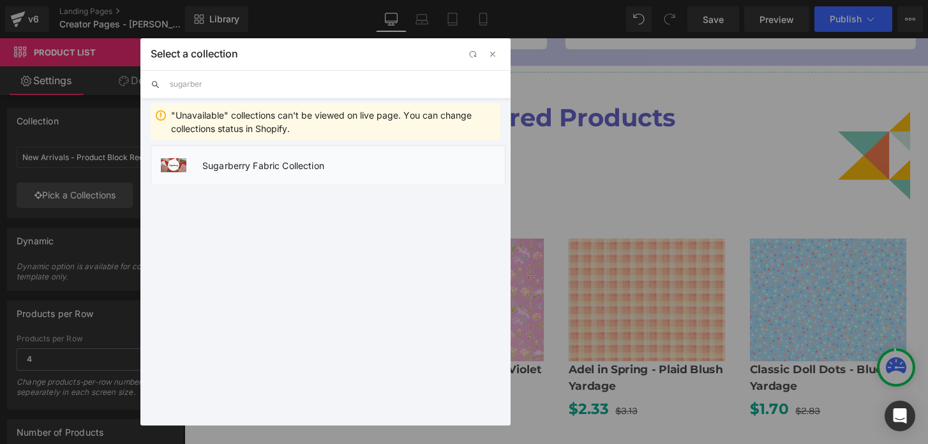
type input "sugarber"
click at [270, 167] on span "Sugarberry Fabric Collection" at bounding box center [353, 165] width 302 height 11
type input "Sugarberry Fabric Collection"
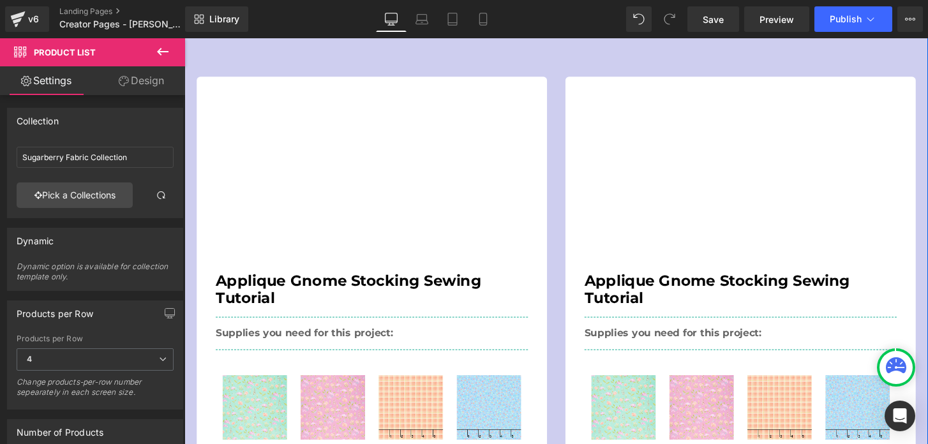
scroll to position [401, 0]
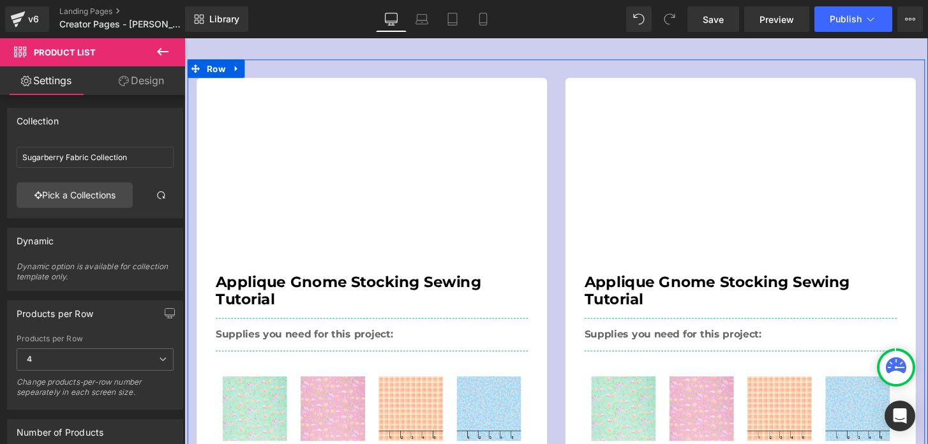
click at [564, 109] on div "Youtube Applique Gnome Stocking Sewing Tutorial Heading Supplies you need for t…" at bounding box center [379, 320] width 383 height 481
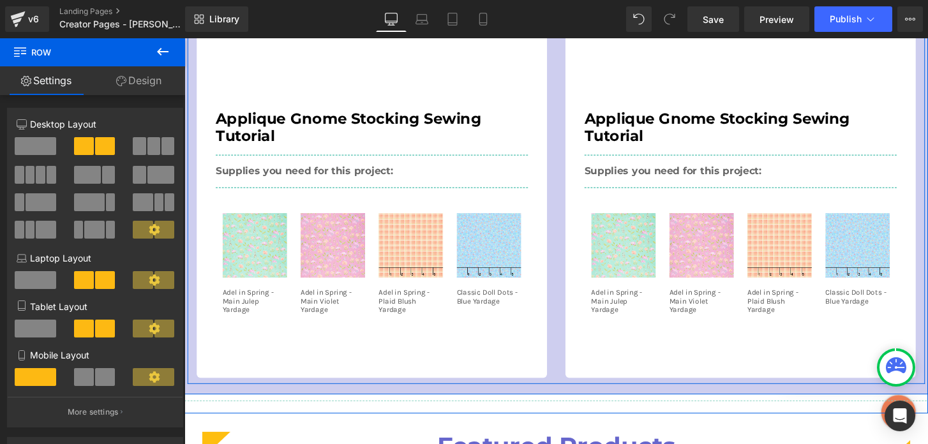
scroll to position [574, 0]
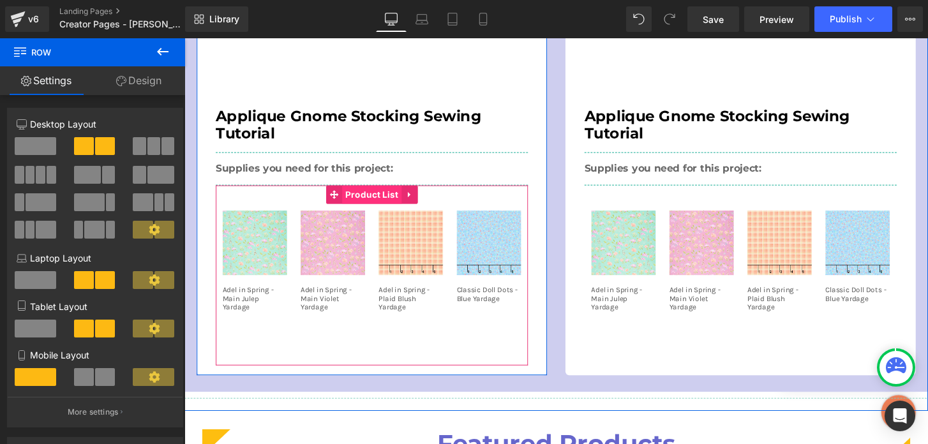
click at [378, 207] on span "Product List" at bounding box center [379, 200] width 62 height 19
